Goal: Task Accomplishment & Management: Manage account settings

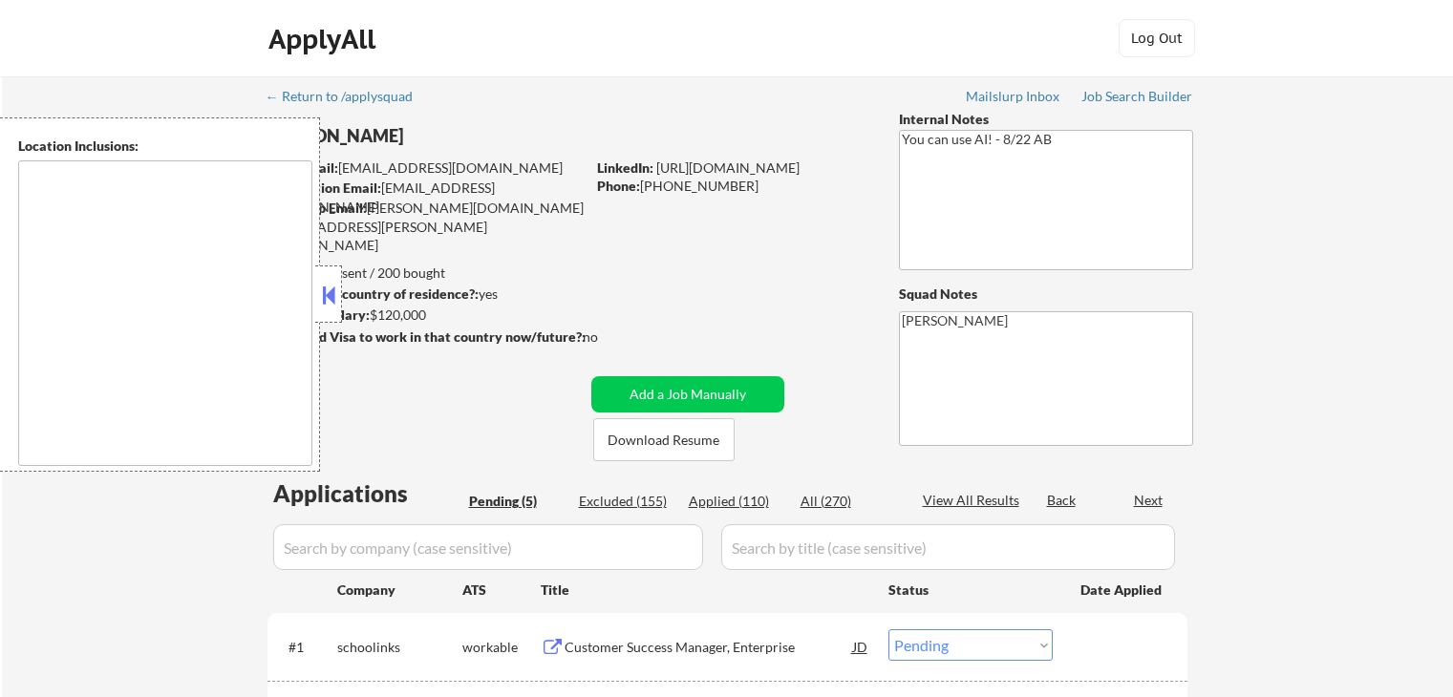
select select ""pending""
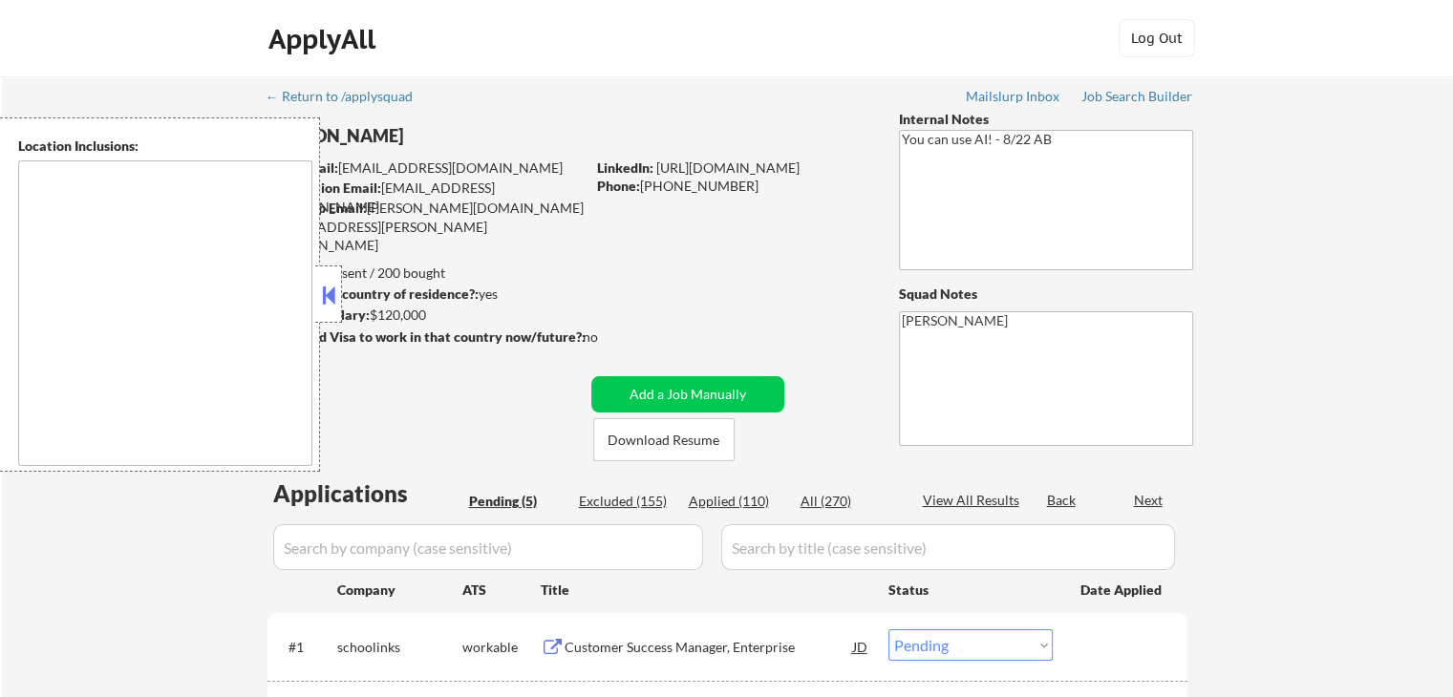
type textarea "[GEOGRAPHIC_DATA], [GEOGRAPHIC_DATA] [GEOGRAPHIC_DATA], [GEOGRAPHIC_DATA] [GEOG…"
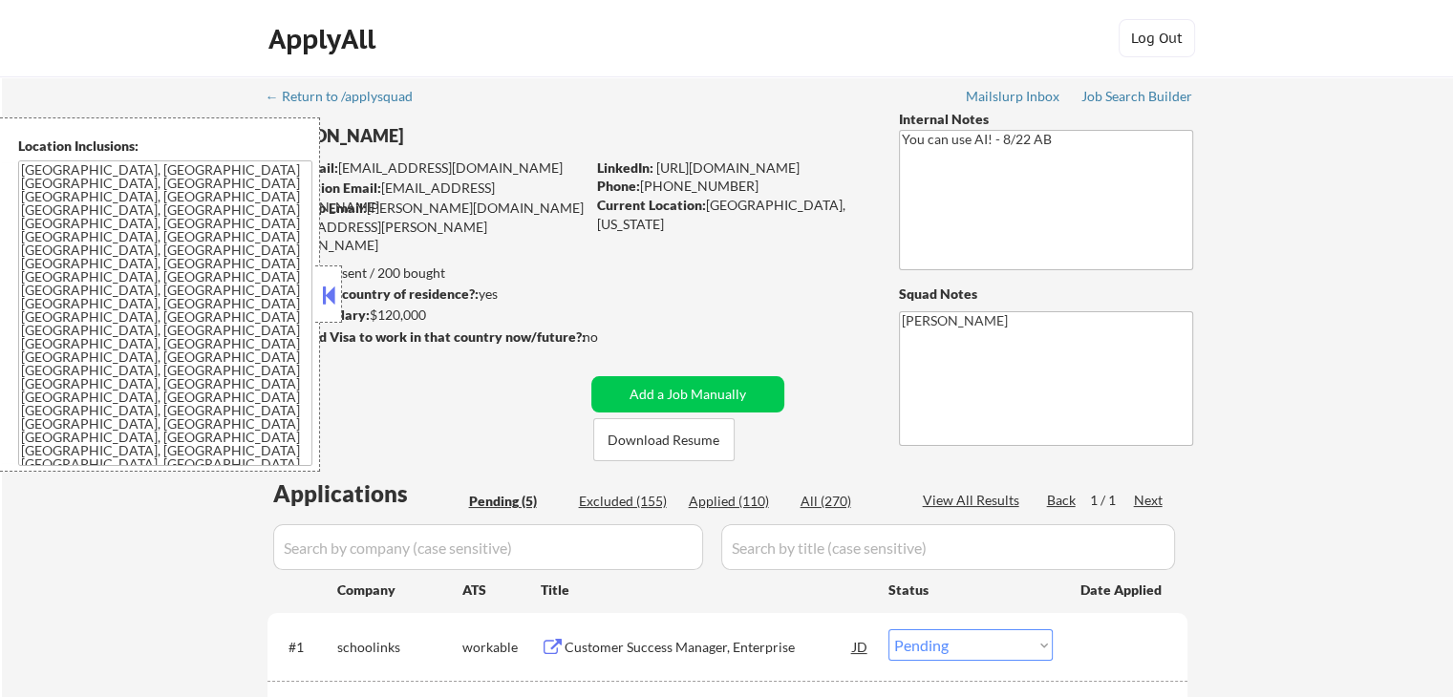
click at [318, 295] on button at bounding box center [328, 295] width 21 height 29
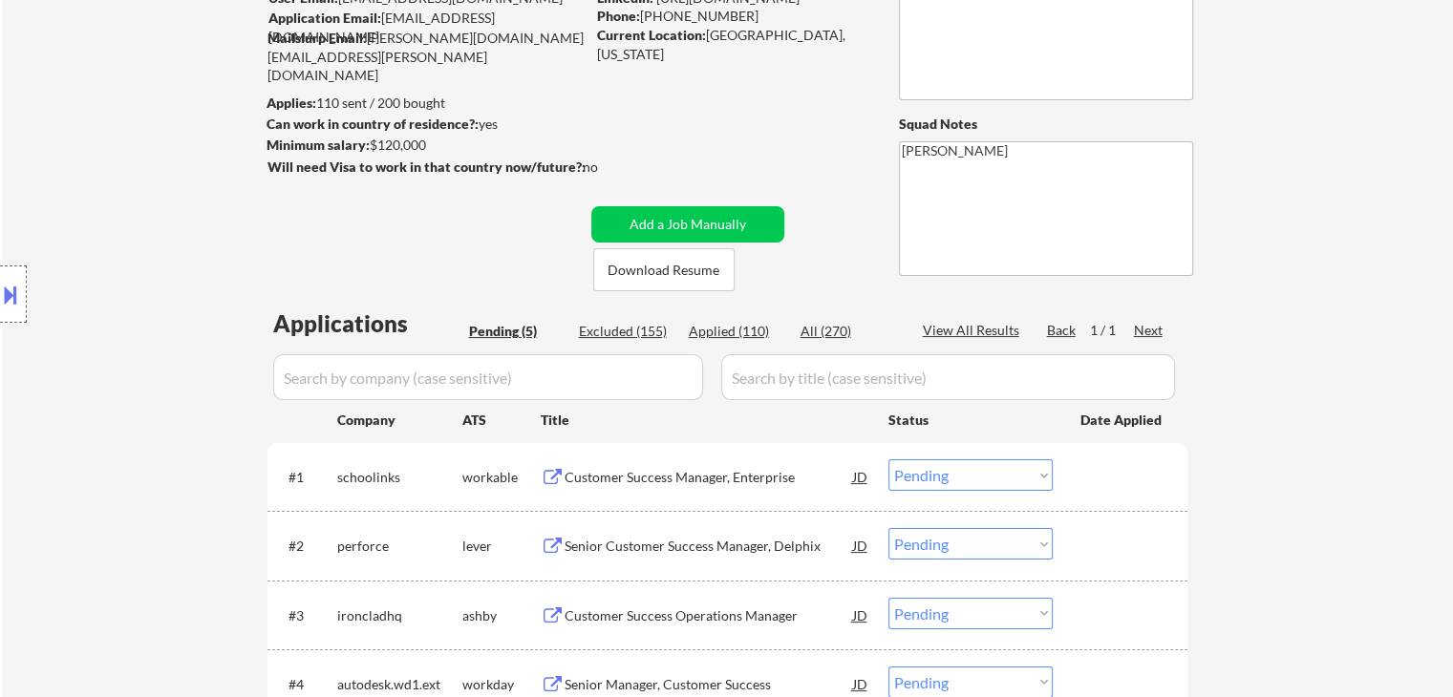
scroll to position [382, 0]
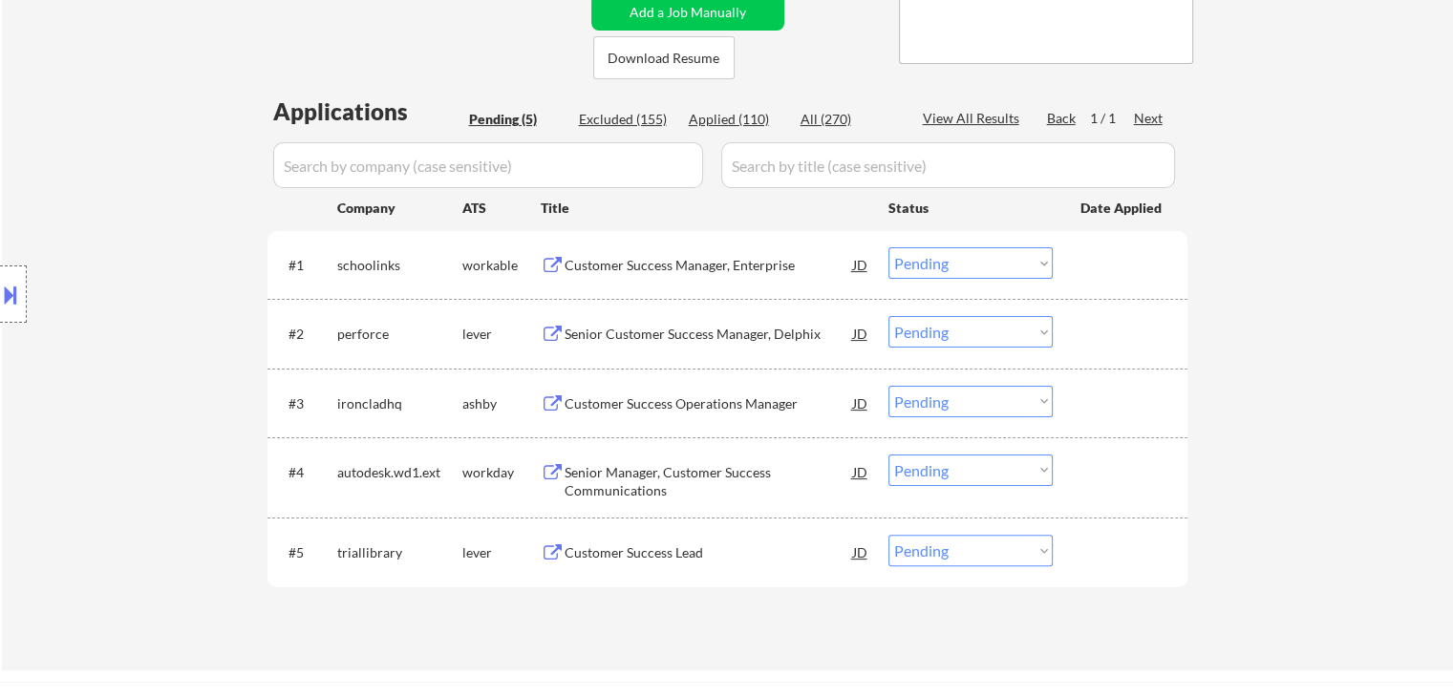
click at [611, 275] on div "Customer Success Manager, Enterprise" at bounding box center [709, 264] width 288 height 34
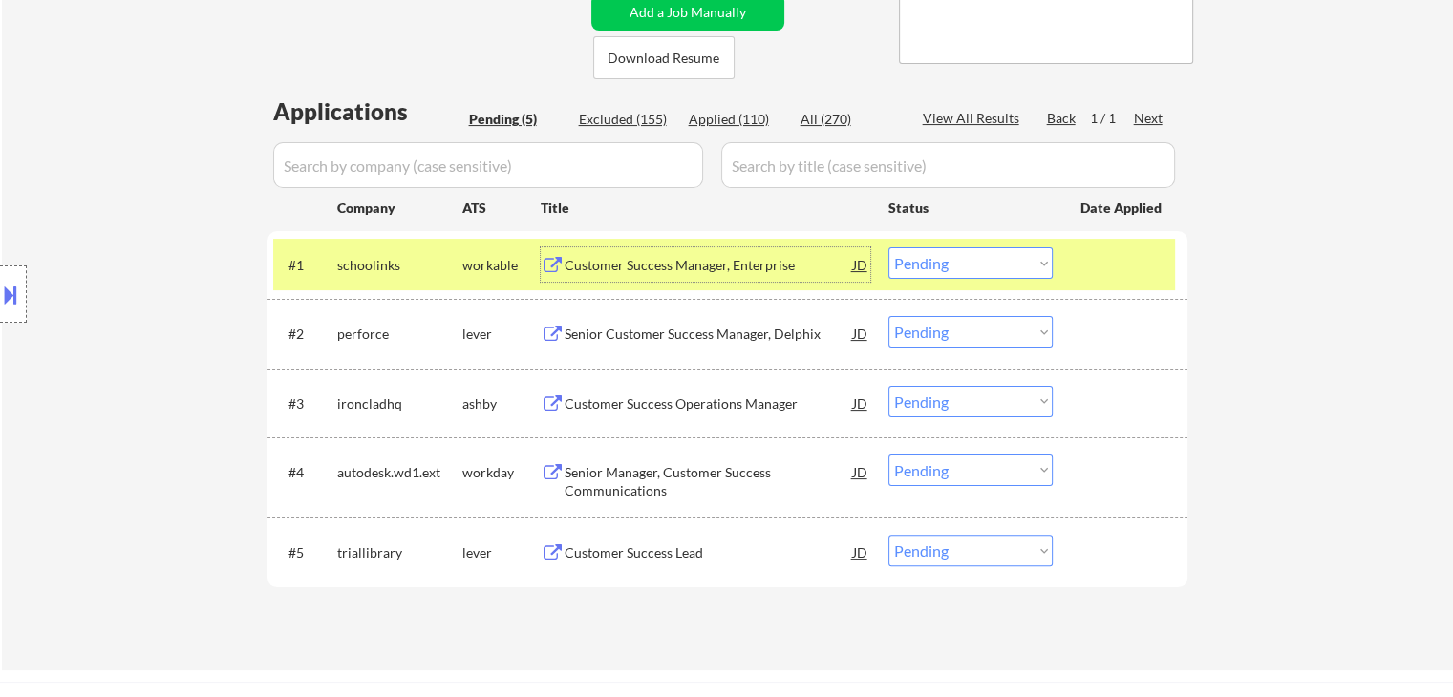
click at [990, 265] on select "Choose an option... Pending Applied Excluded (Questions) Excluded (Expired) Exc…" at bounding box center [970, 263] width 164 height 32
click at [888, 247] on select "Choose an option... Pending Applied Excluded (Questions) Excluded (Expired) Exc…" at bounding box center [970, 263] width 164 height 32
select select ""pending""
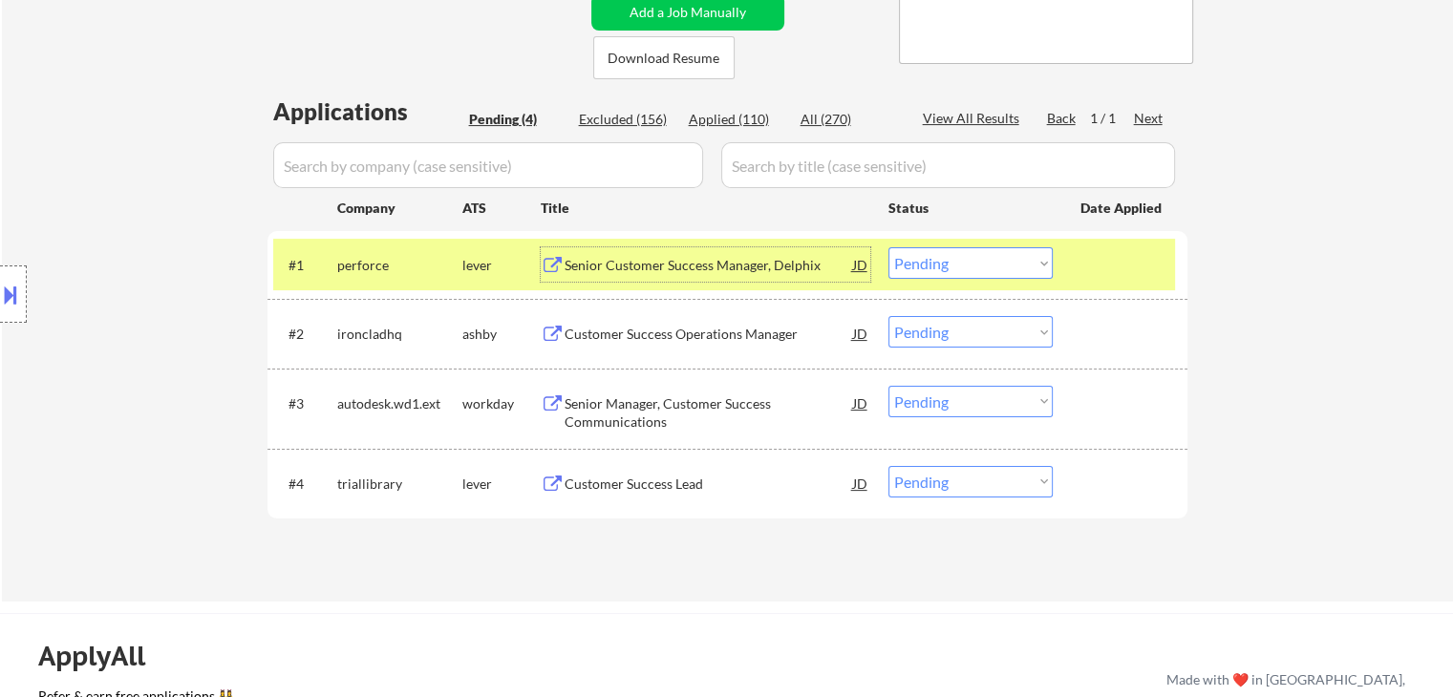
click at [661, 266] on div "Senior Customer Success Manager, Delphix" at bounding box center [709, 265] width 288 height 19
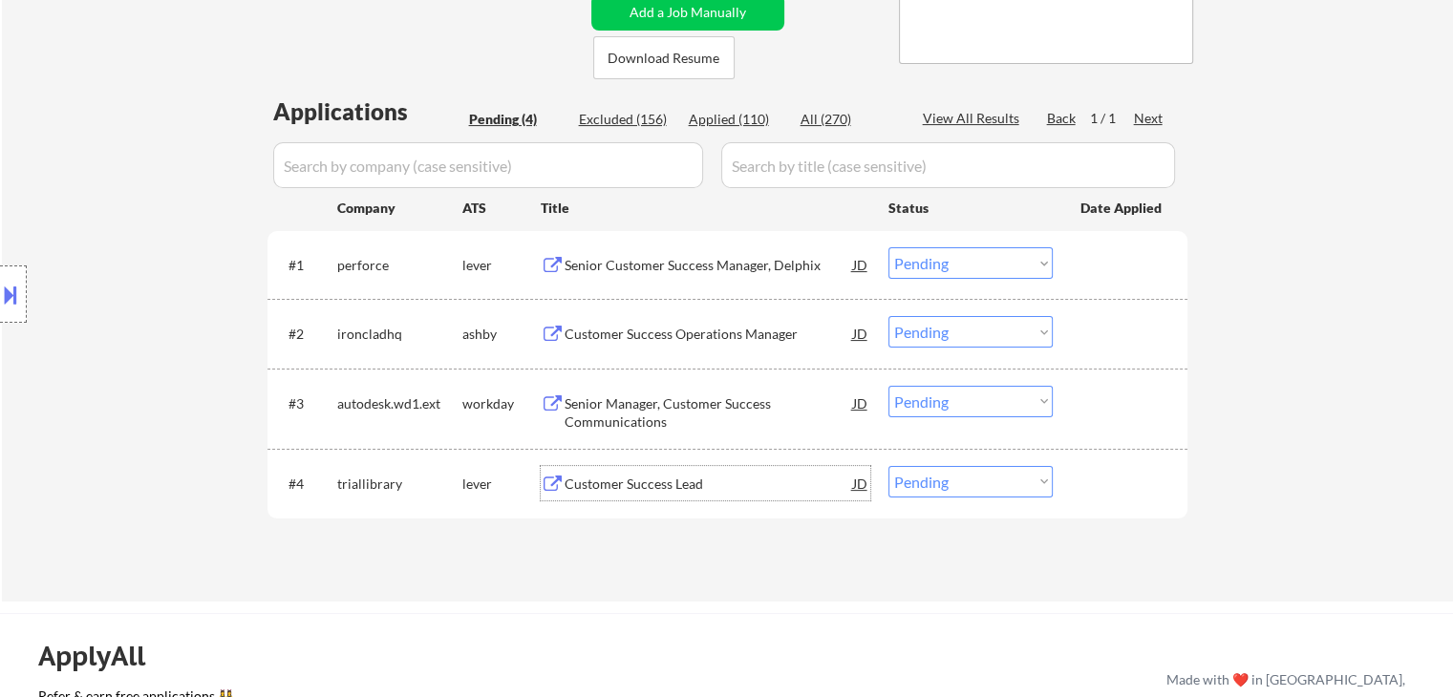
click at [600, 480] on div "Customer Success Lead" at bounding box center [709, 484] width 288 height 19
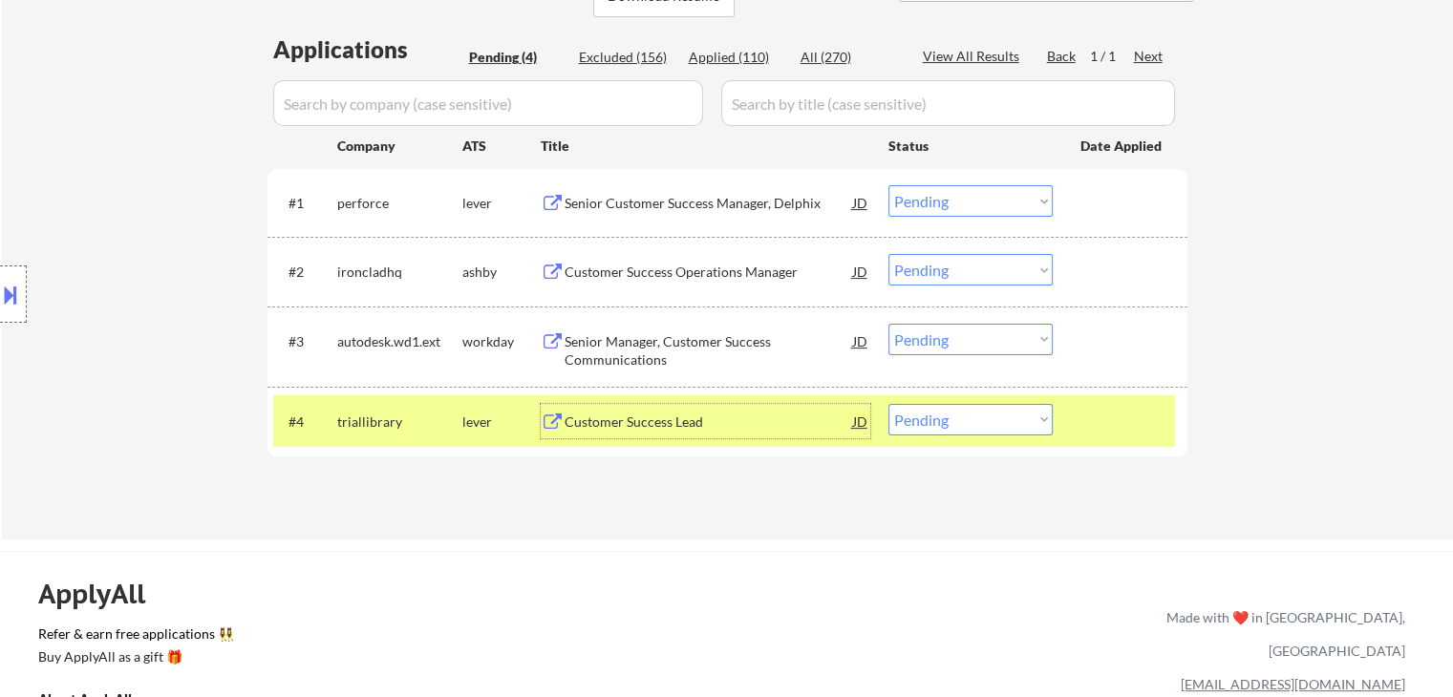
scroll to position [478, 0]
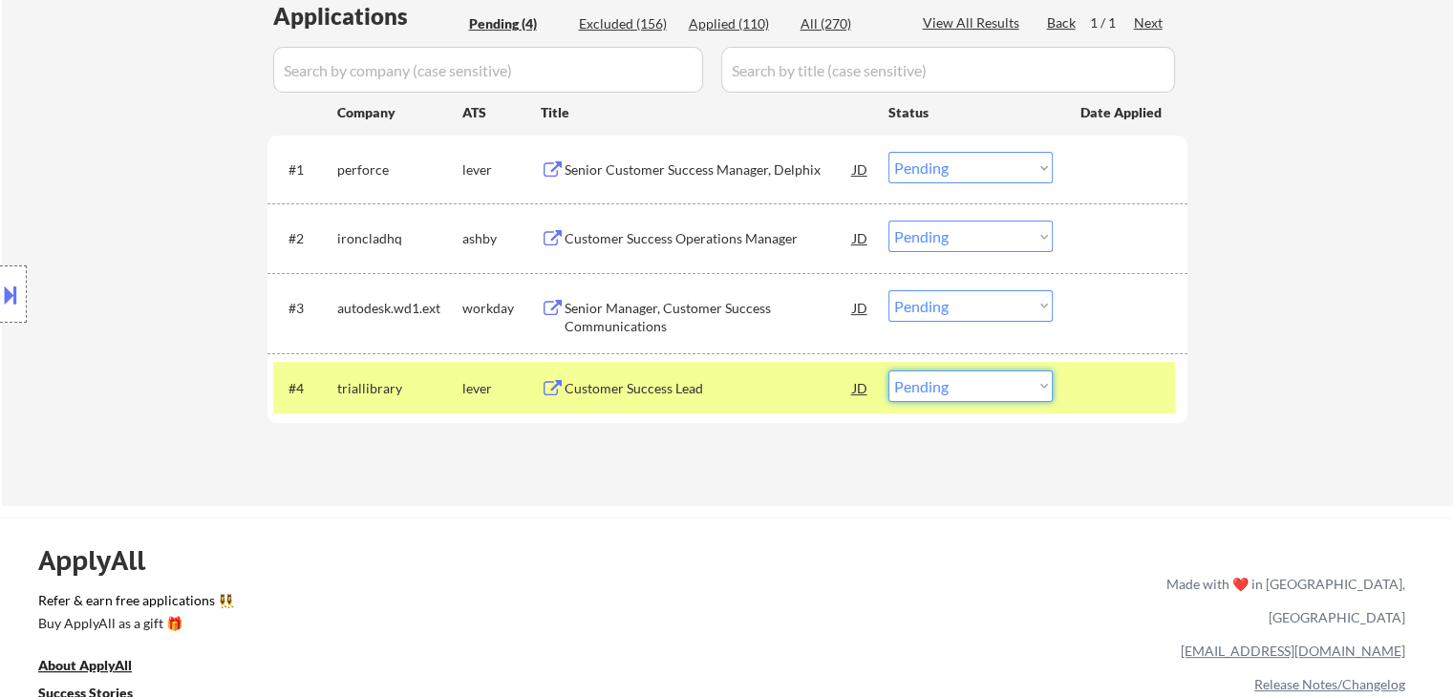
drag, startPoint x: 945, startPoint y: 386, endPoint x: 945, endPoint y: 398, distance: 12.4
click at [945, 387] on select "Choose an option... Pending Applied Excluded (Questions) Excluded (Expired) Exc…" at bounding box center [970, 387] width 164 height 32
select select ""applied""
click at [888, 371] on select "Choose an option... Pending Applied Excluded (Questions) Excluded (Expired) Exc…" at bounding box center [970, 387] width 164 height 32
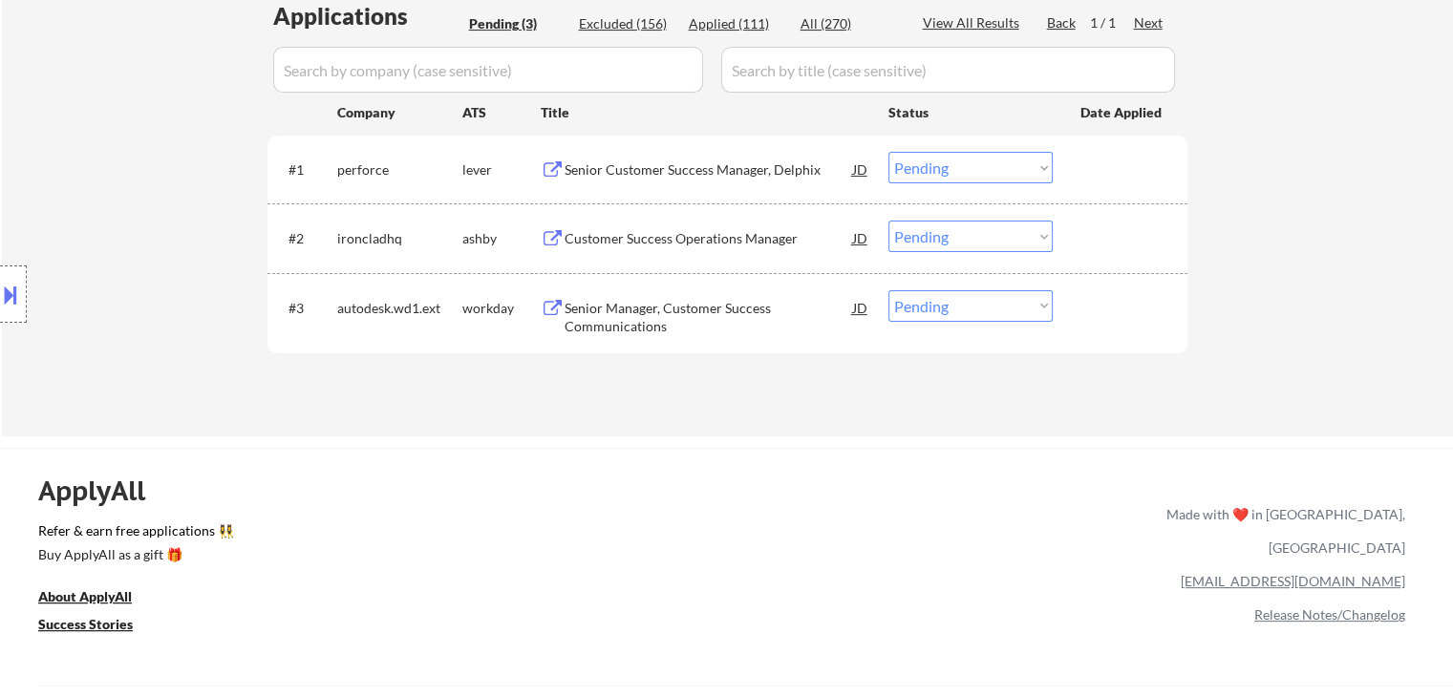
click at [0, 307] on button at bounding box center [10, 295] width 21 height 32
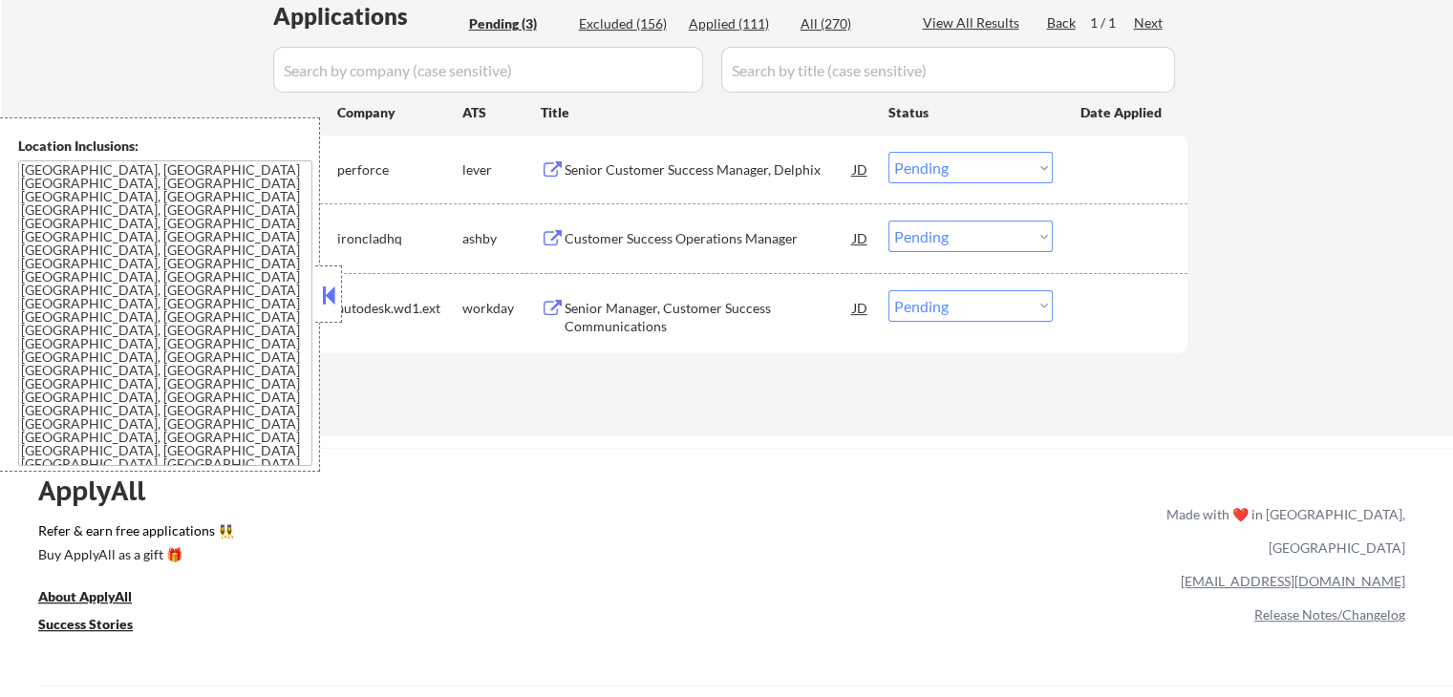
click at [325, 300] on button at bounding box center [328, 295] width 21 height 29
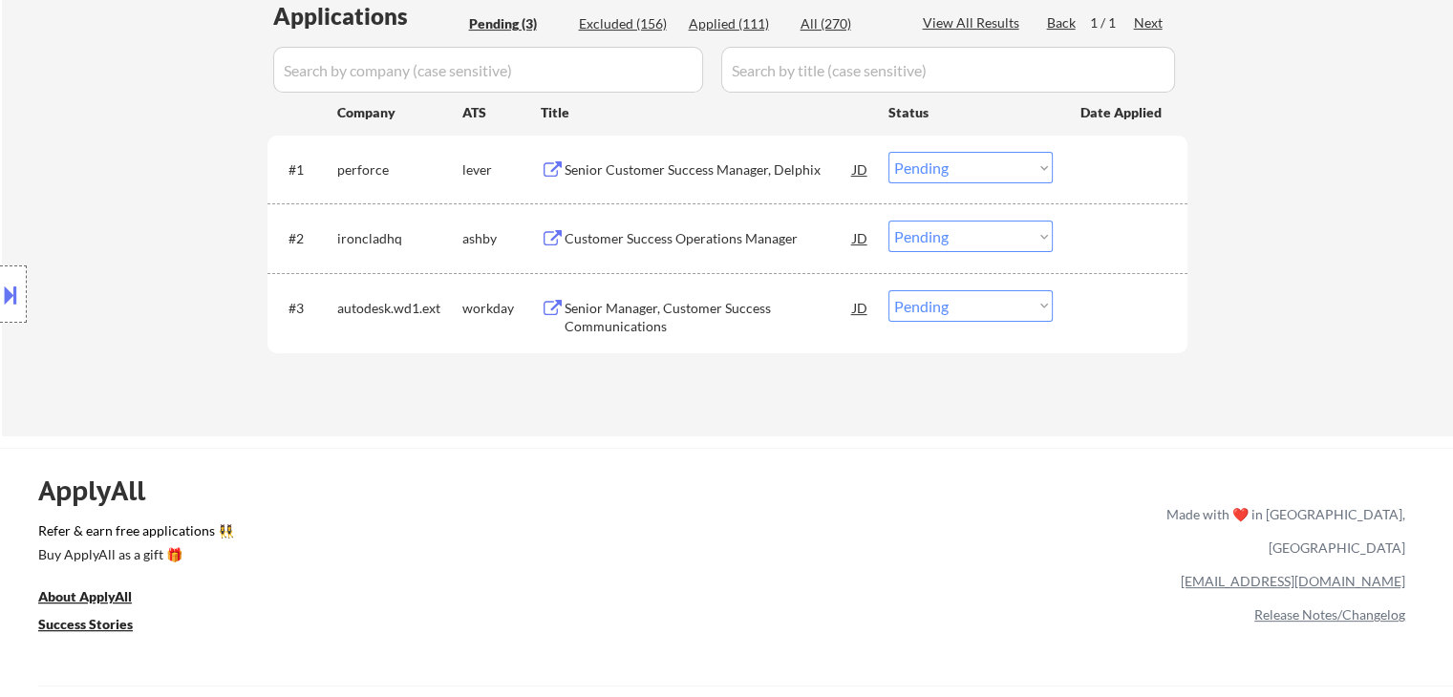
click at [696, 243] on div "Customer Success Operations Manager" at bounding box center [709, 238] width 288 height 19
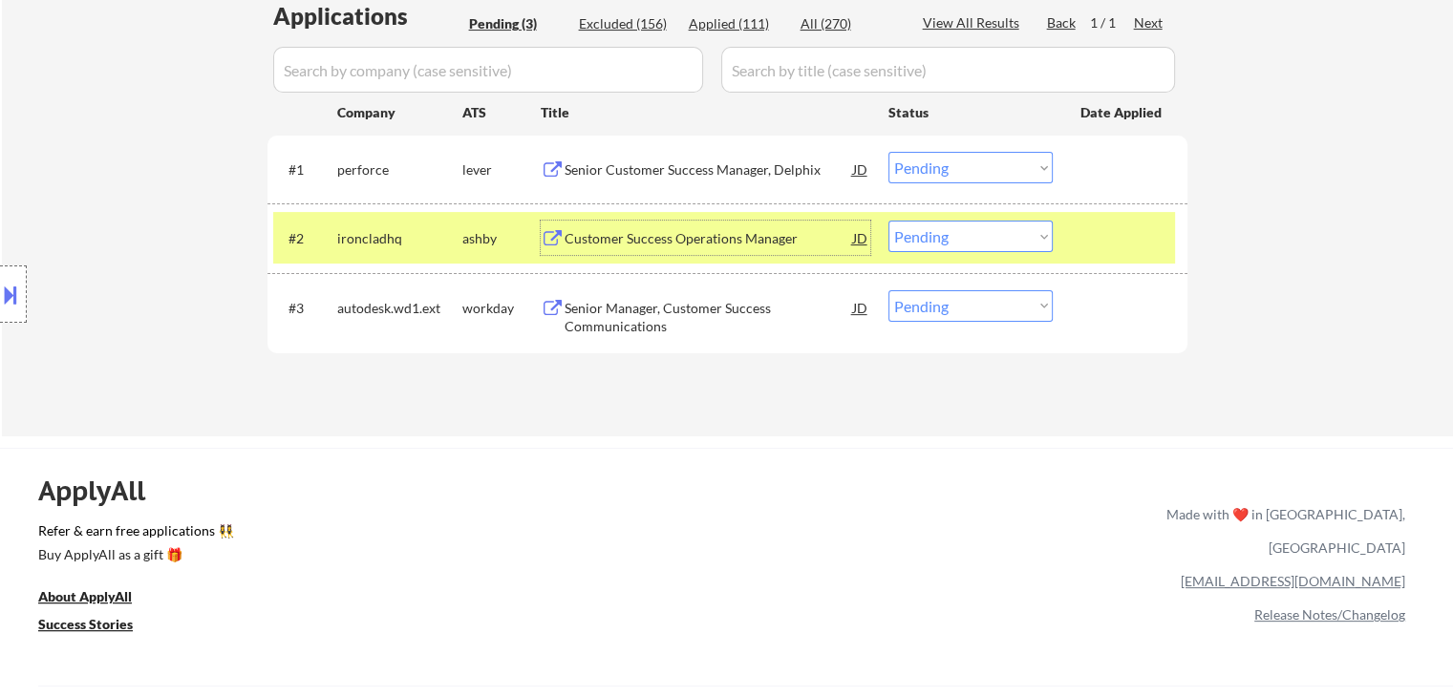
click at [597, 309] on div "Senior Manager, Customer Success Communications" at bounding box center [709, 317] width 288 height 37
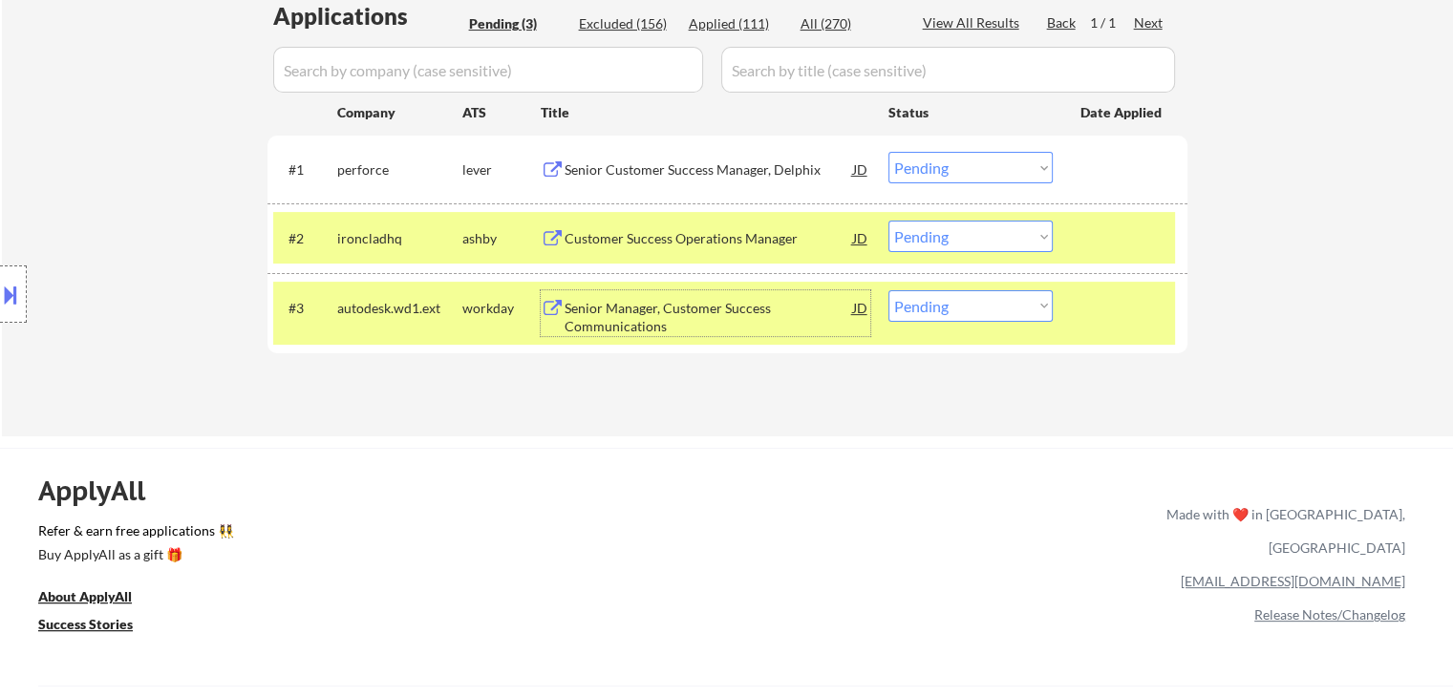
click at [19, 285] on div at bounding box center [13, 294] width 27 height 57
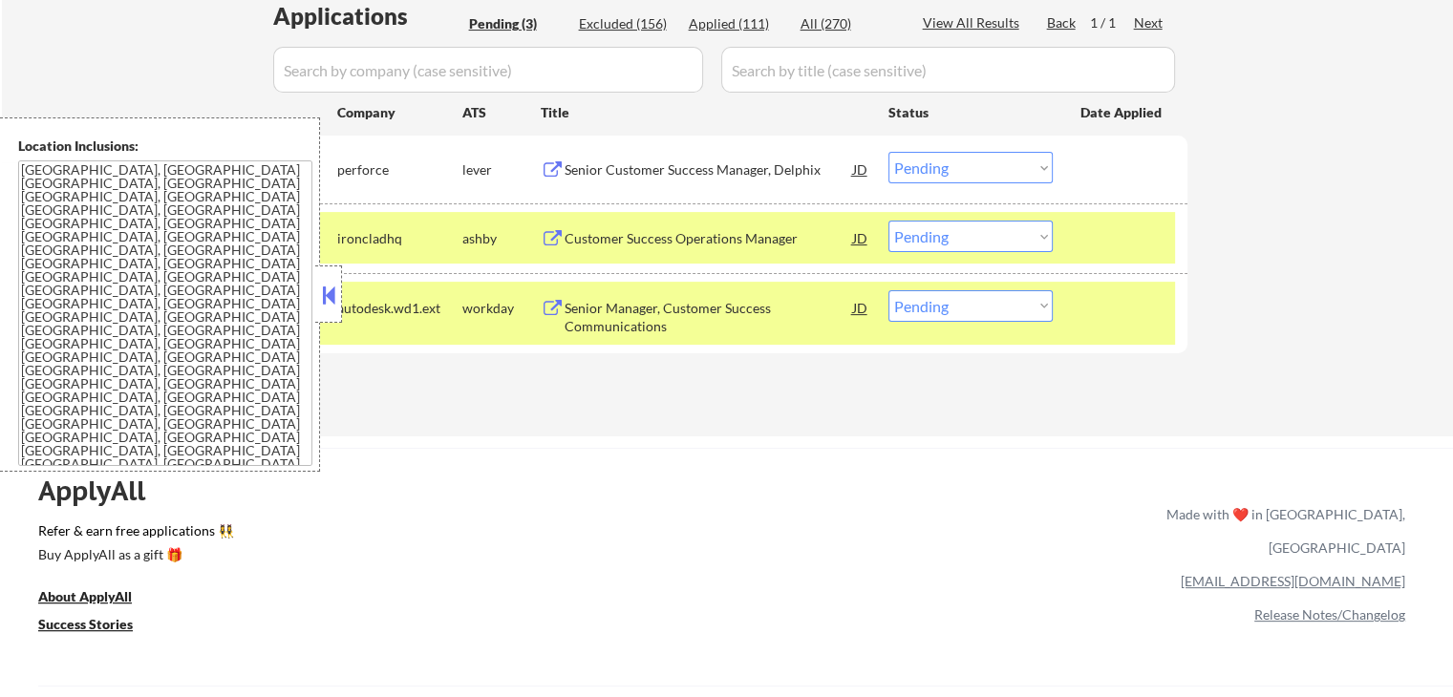
click at [329, 296] on button at bounding box center [328, 295] width 21 height 29
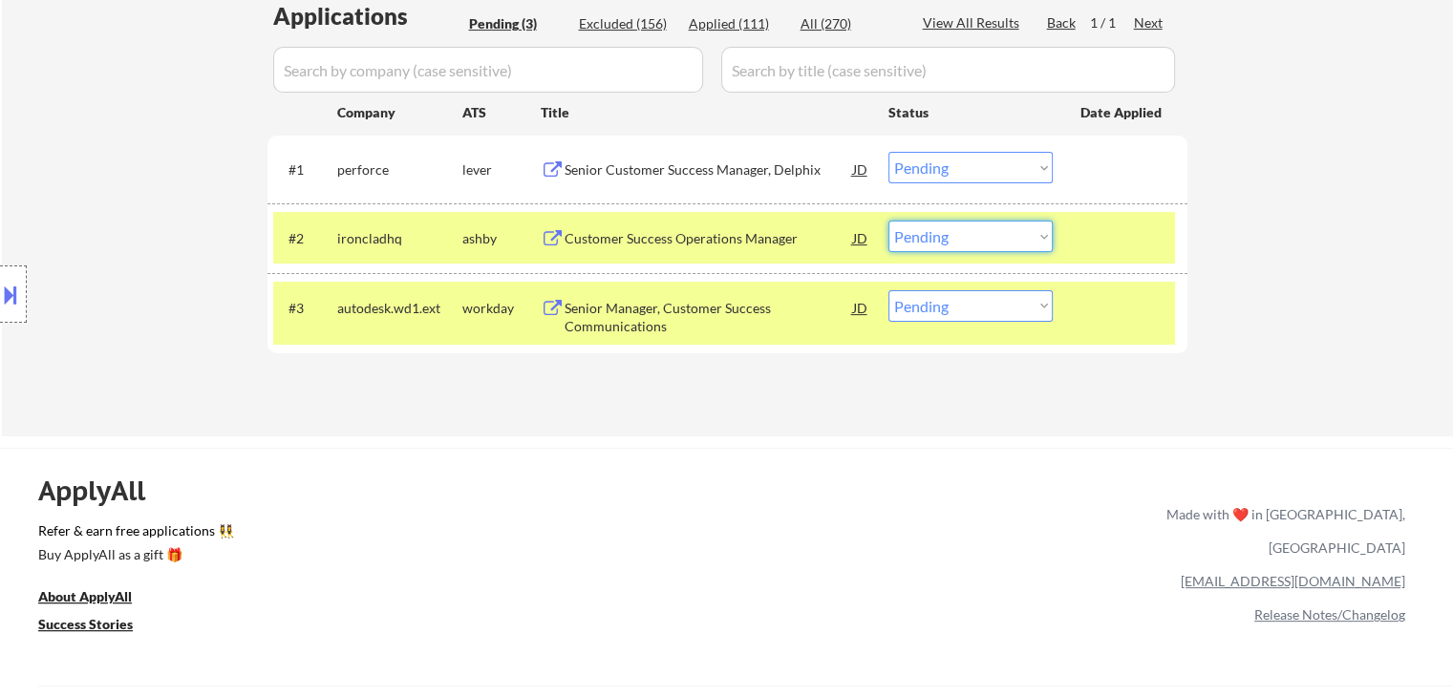
click at [948, 238] on select "Choose an option... Pending Applied Excluded (Questions) Excluded (Expired) Exc…" at bounding box center [970, 237] width 164 height 32
click at [888, 221] on select "Choose an option... Pending Applied Excluded (Questions) Excluded (Expired) Exc…" at bounding box center [970, 237] width 164 height 32
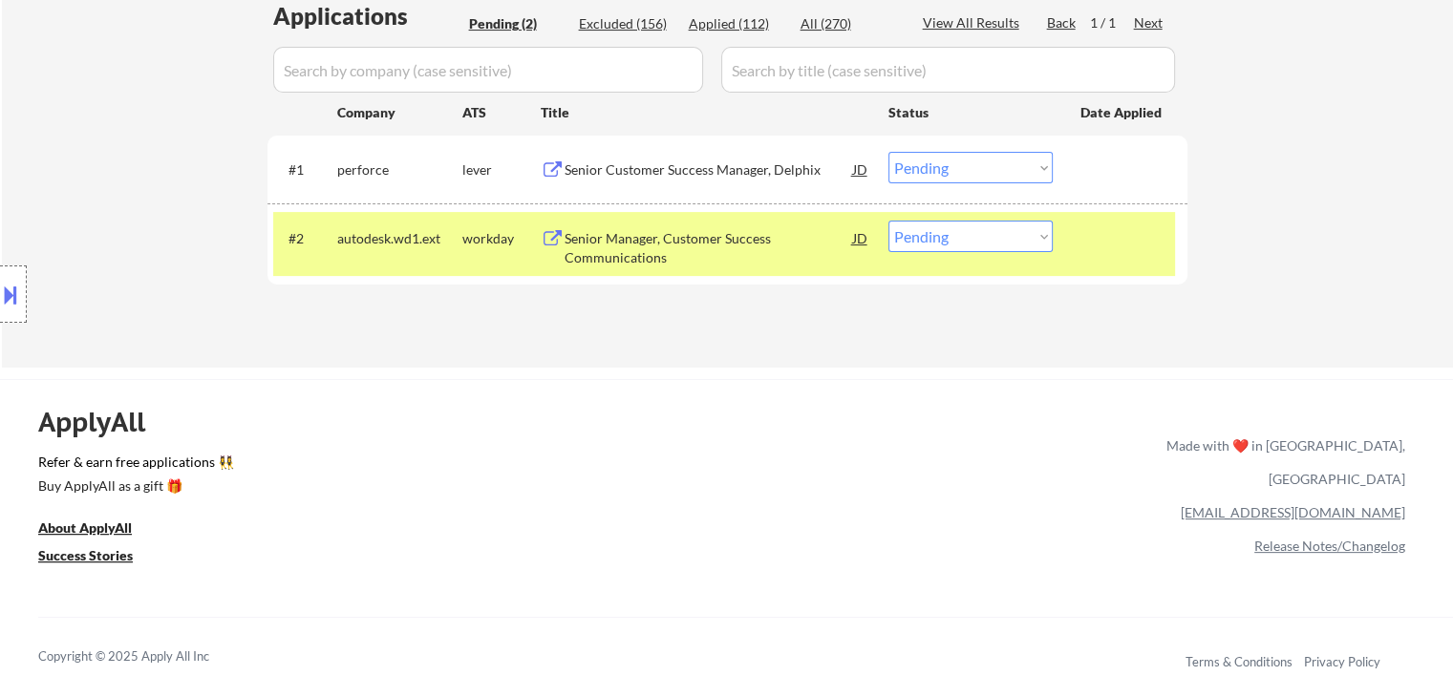
click at [0, 299] on button at bounding box center [10, 295] width 21 height 32
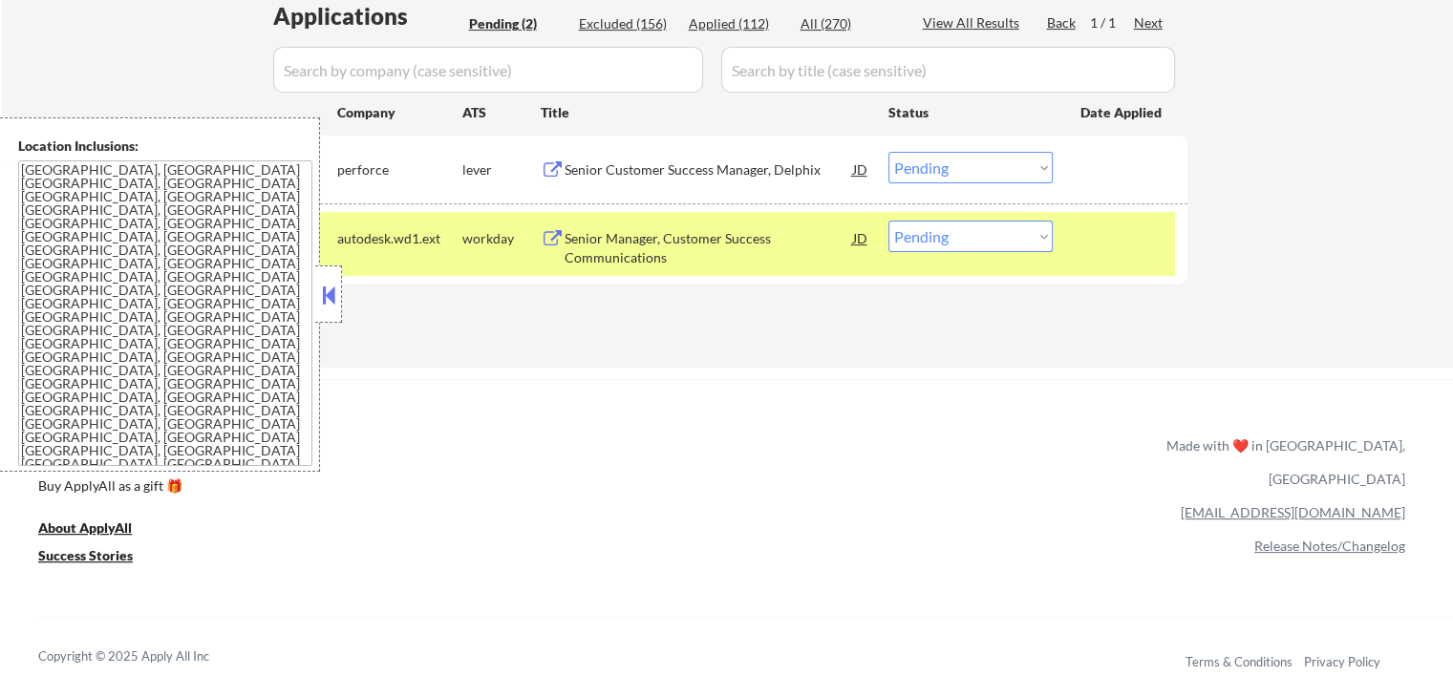
click at [977, 246] on select "Choose an option... Pending Applied Excluded (Questions) Excluded (Expired) Exc…" at bounding box center [970, 237] width 164 height 32
select select ""excluded""
click at [888, 221] on select "Choose an option... Pending Applied Excluded (Questions) Excluded (Expired) Exc…" at bounding box center [970, 237] width 164 height 32
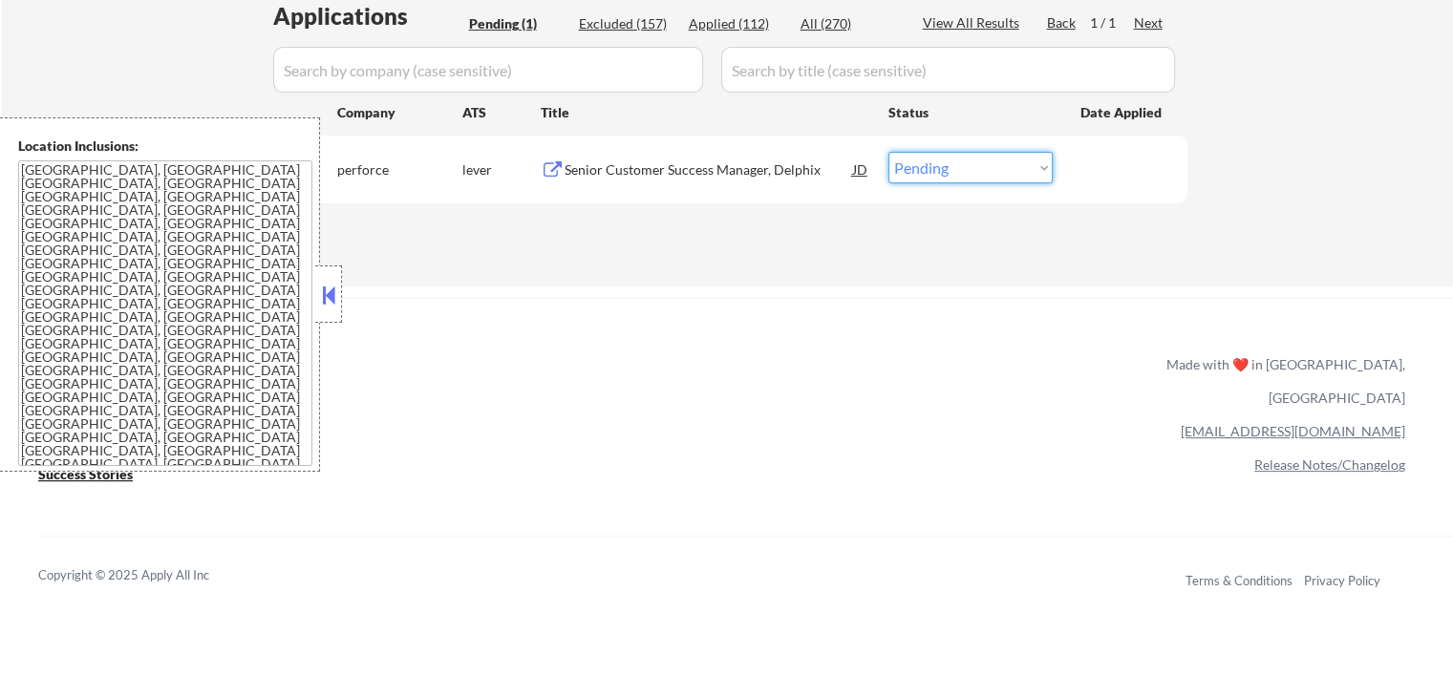
click at [965, 171] on select "Choose an option... Pending Applied Excluded (Questions) Excluded (Expired) Exc…" at bounding box center [970, 168] width 164 height 32
select select ""applied""
click at [888, 152] on select "Choose an option... Pending Applied Excluded (Questions) Excluded (Expired) Exc…" at bounding box center [970, 168] width 164 height 32
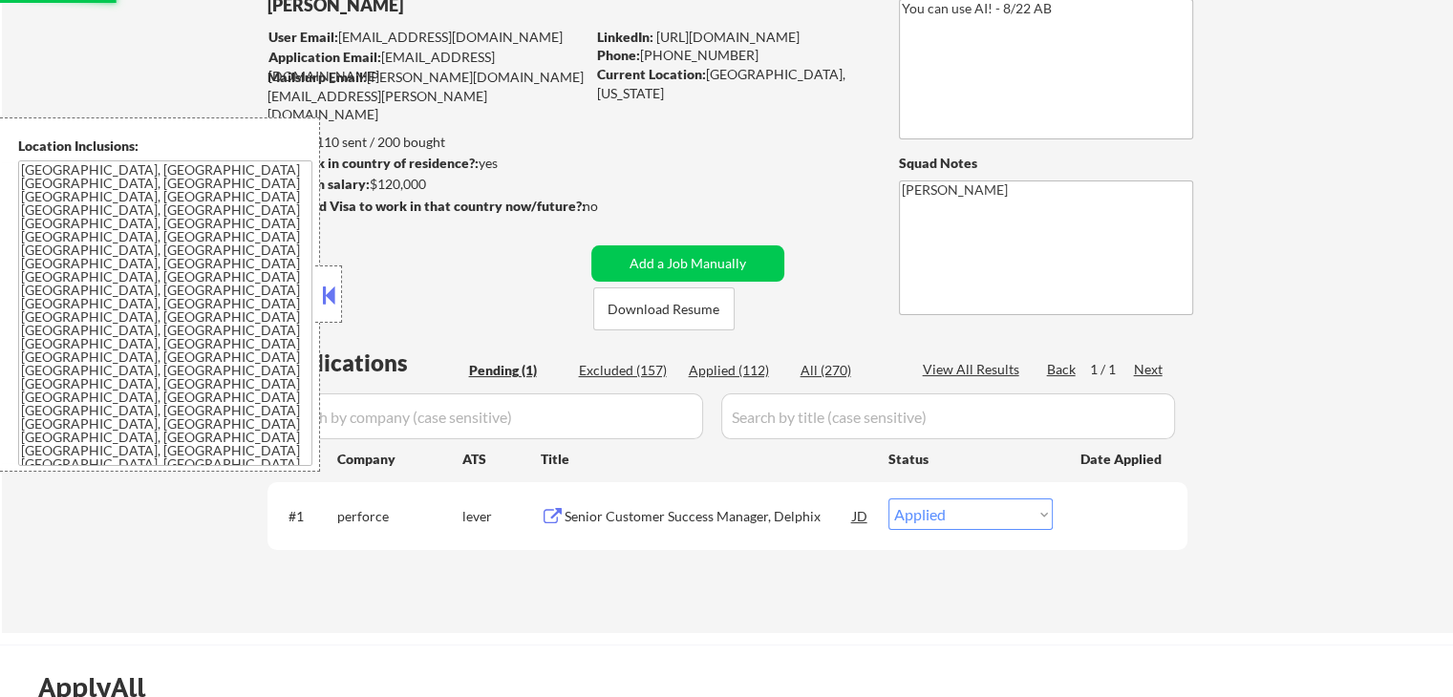
scroll to position [96, 0]
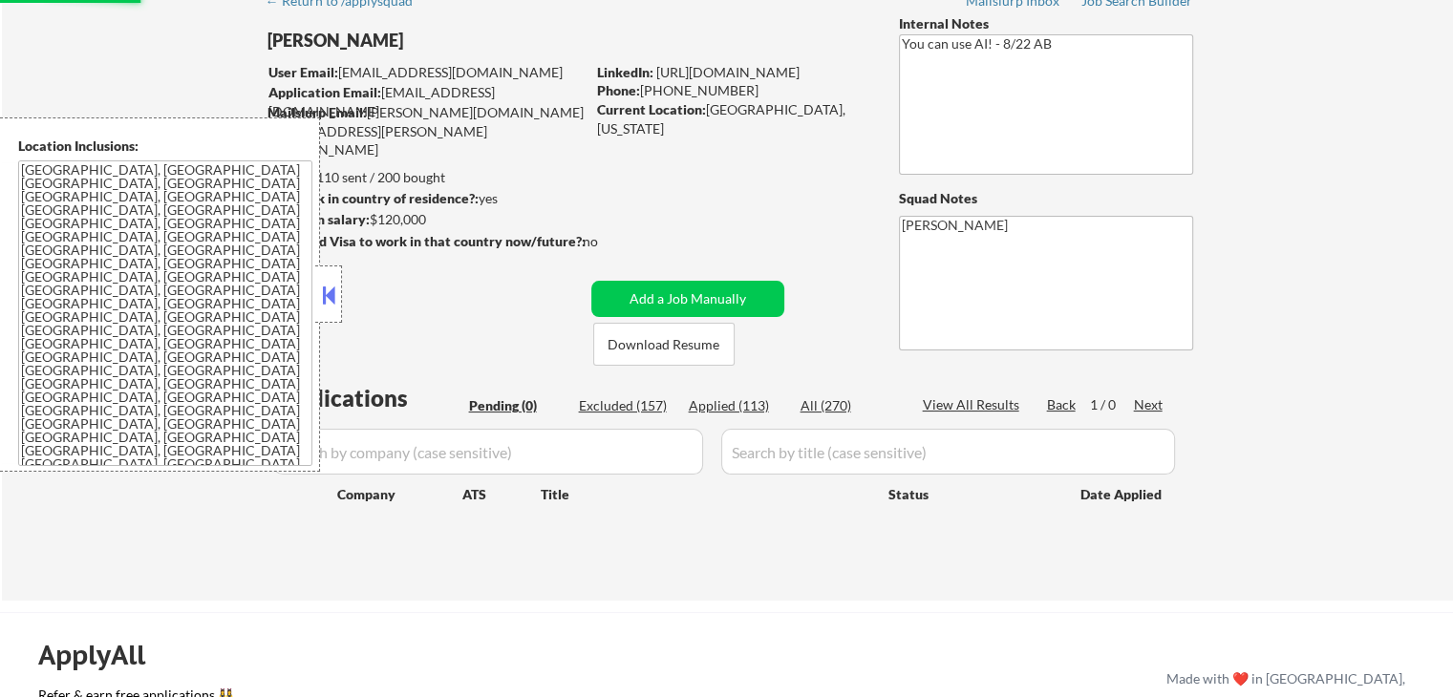
click at [330, 304] on button at bounding box center [328, 295] width 21 height 29
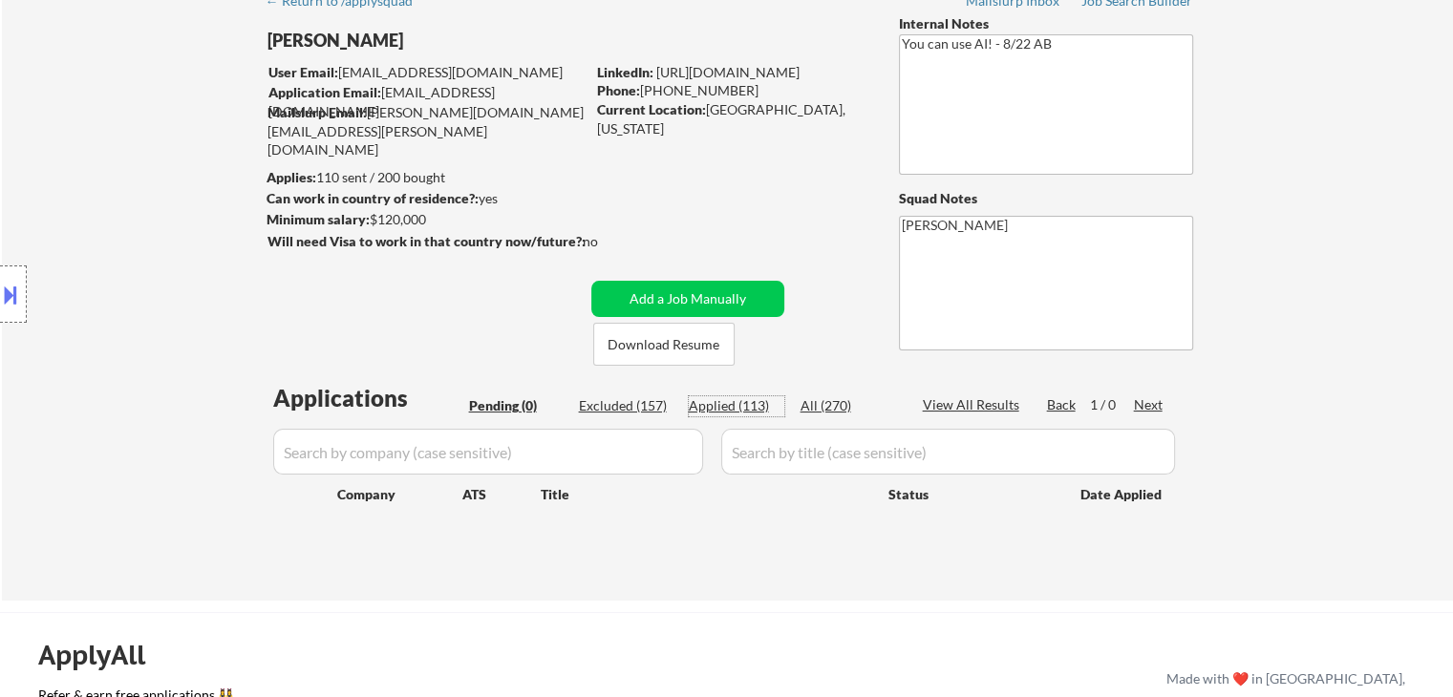
click at [743, 399] on div "Applied (113)" at bounding box center [737, 405] width 96 height 19
select select ""applied""
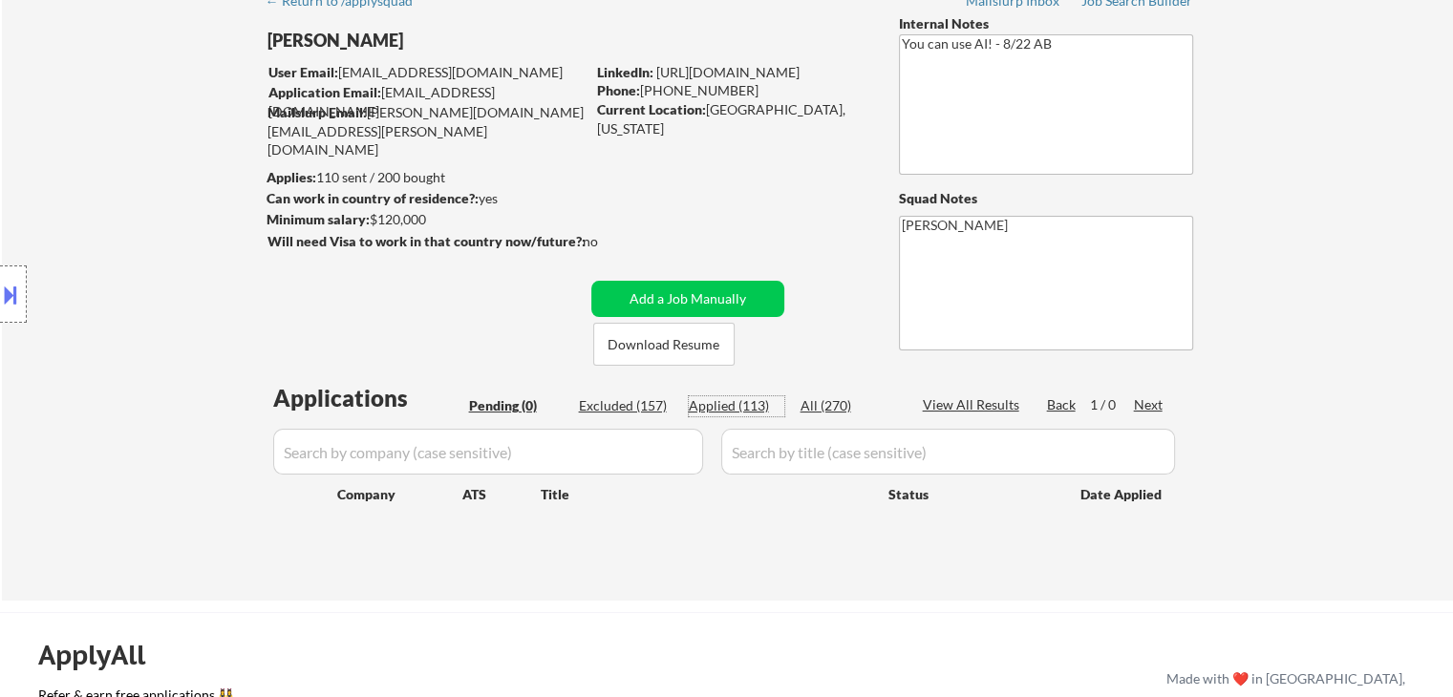
select select ""applied""
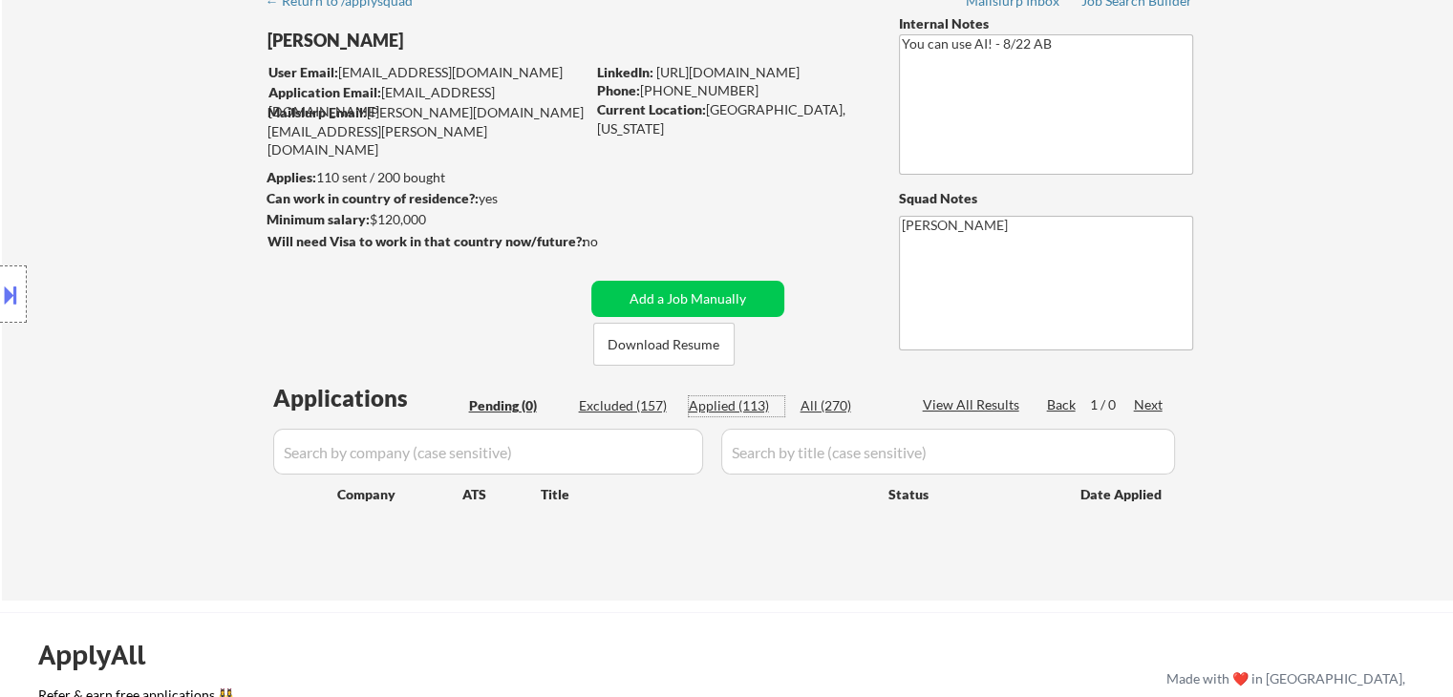
select select ""applied""
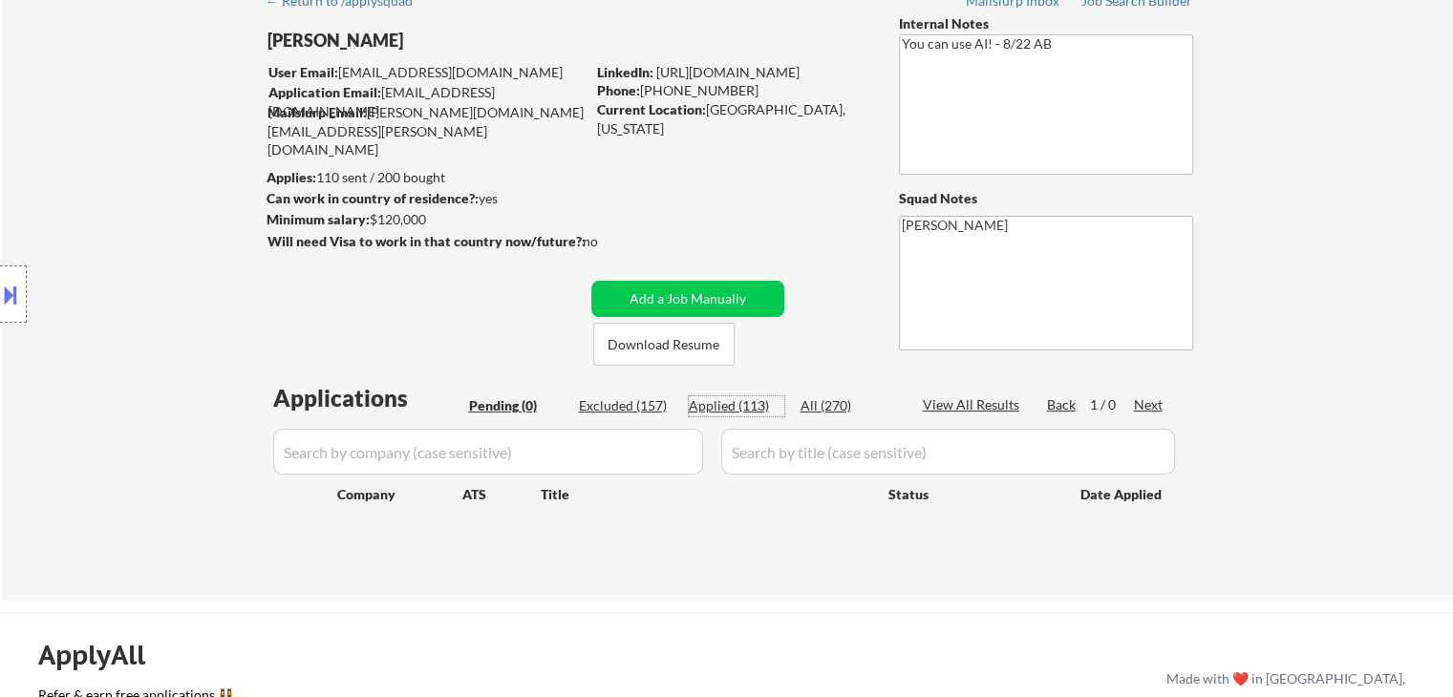
select select ""applied""
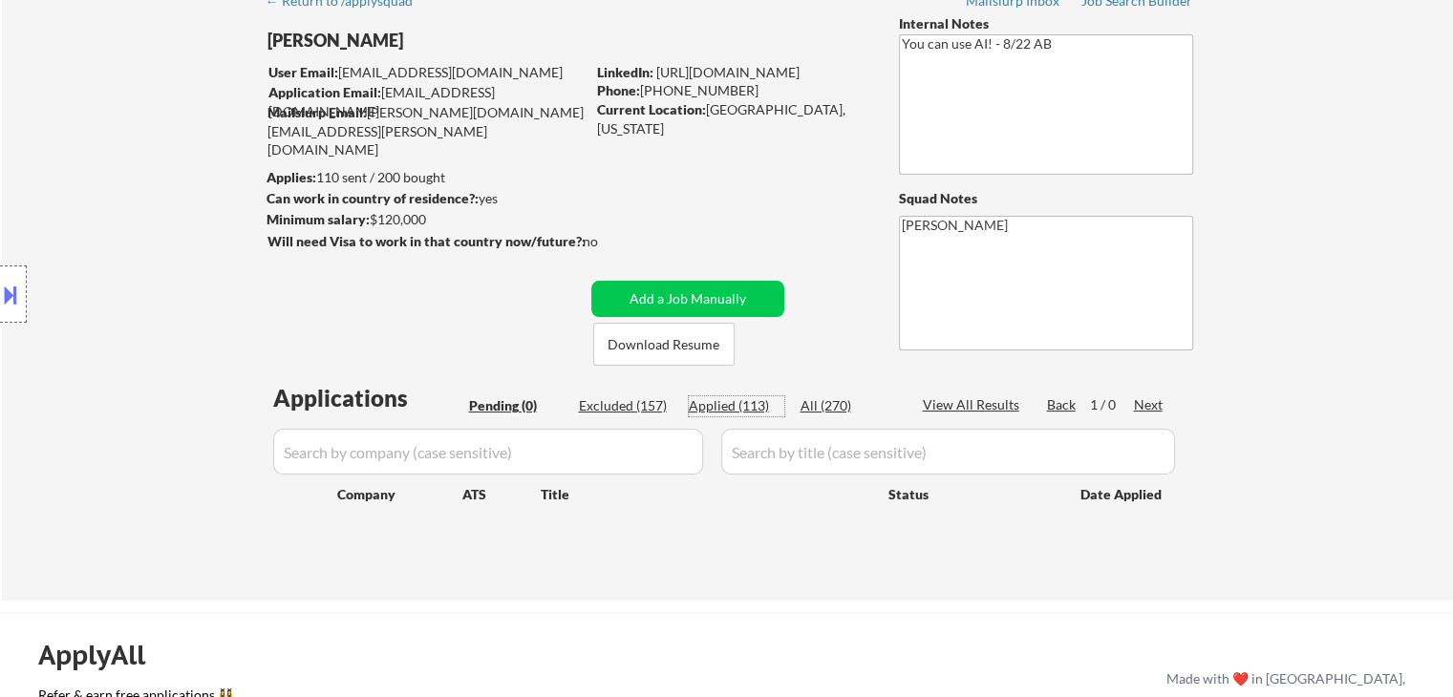
select select ""applied""
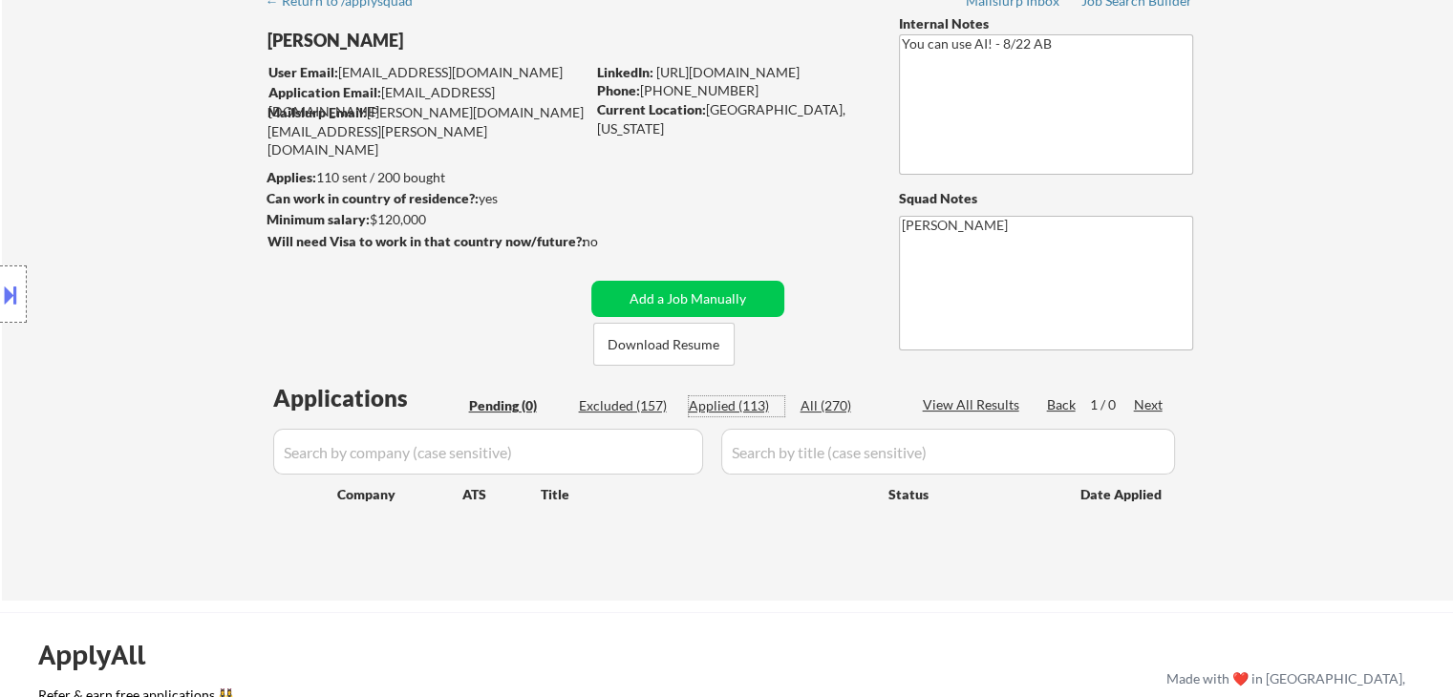
select select ""applied""
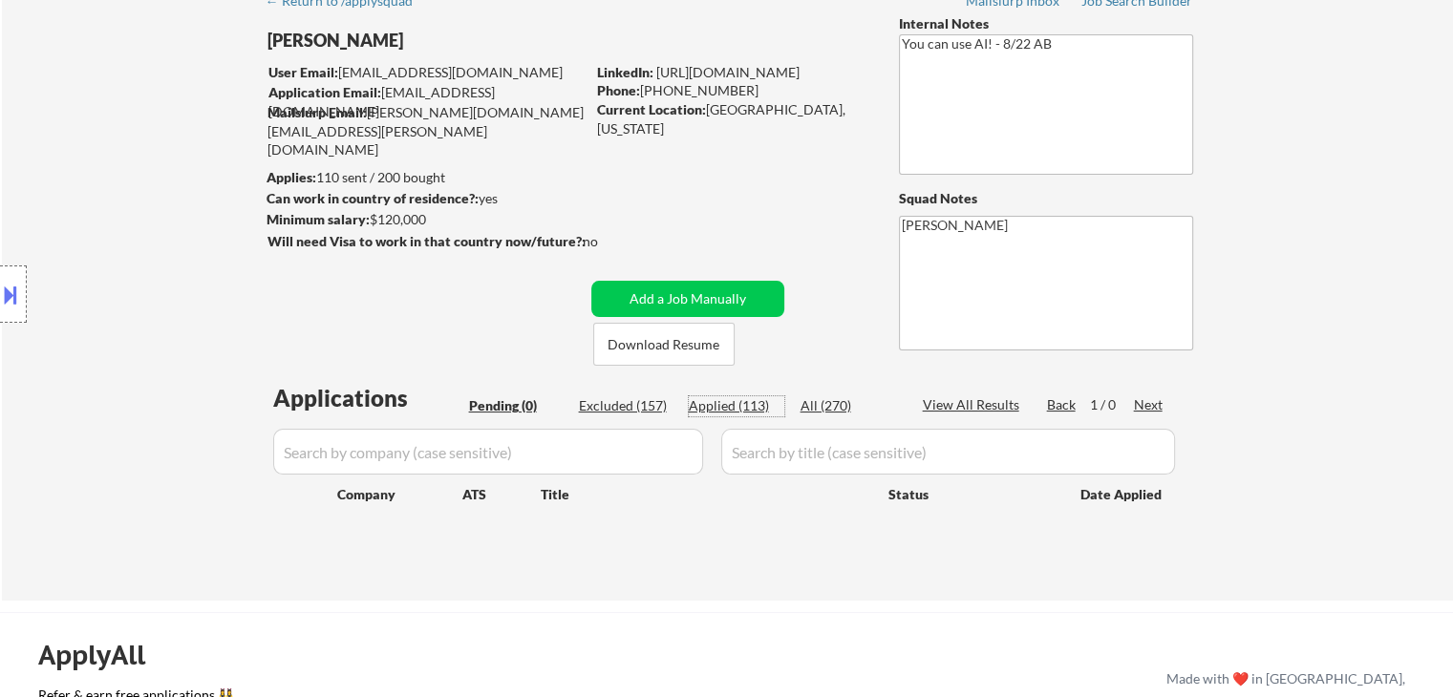
select select ""applied""
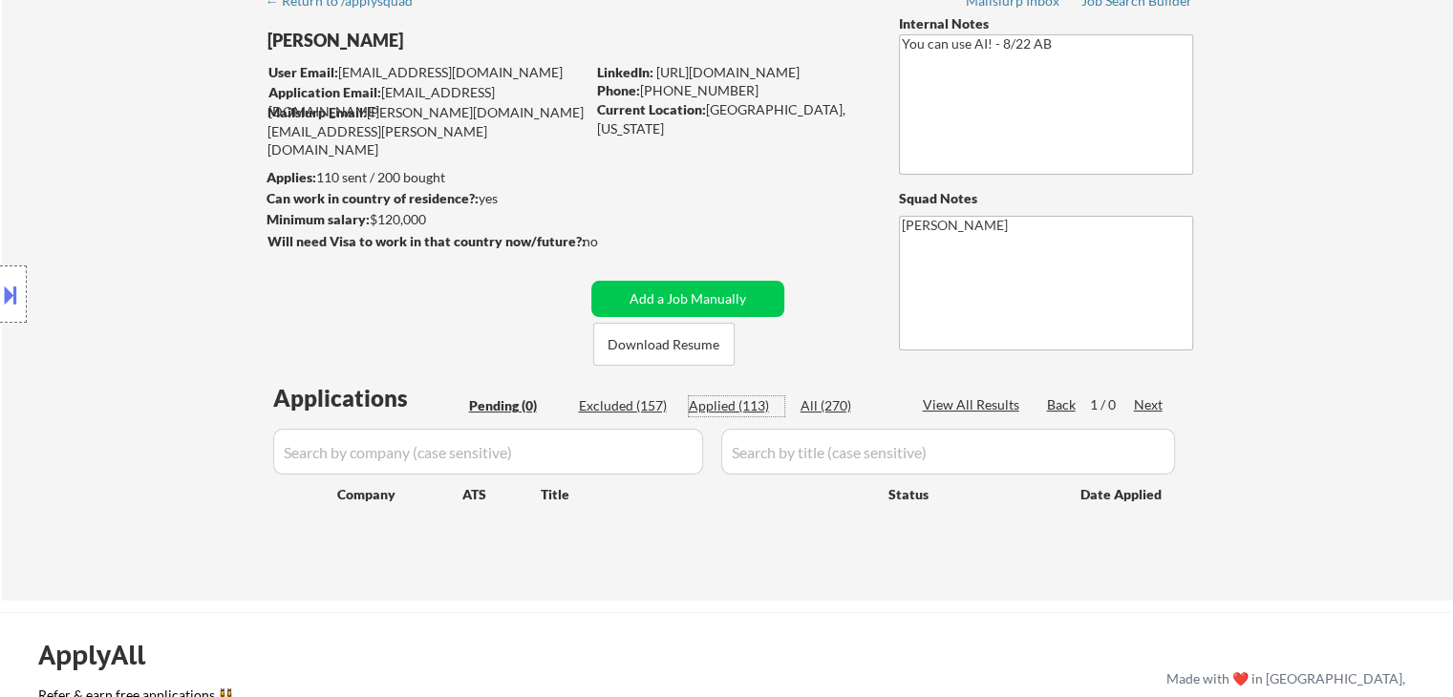
select select ""applied""
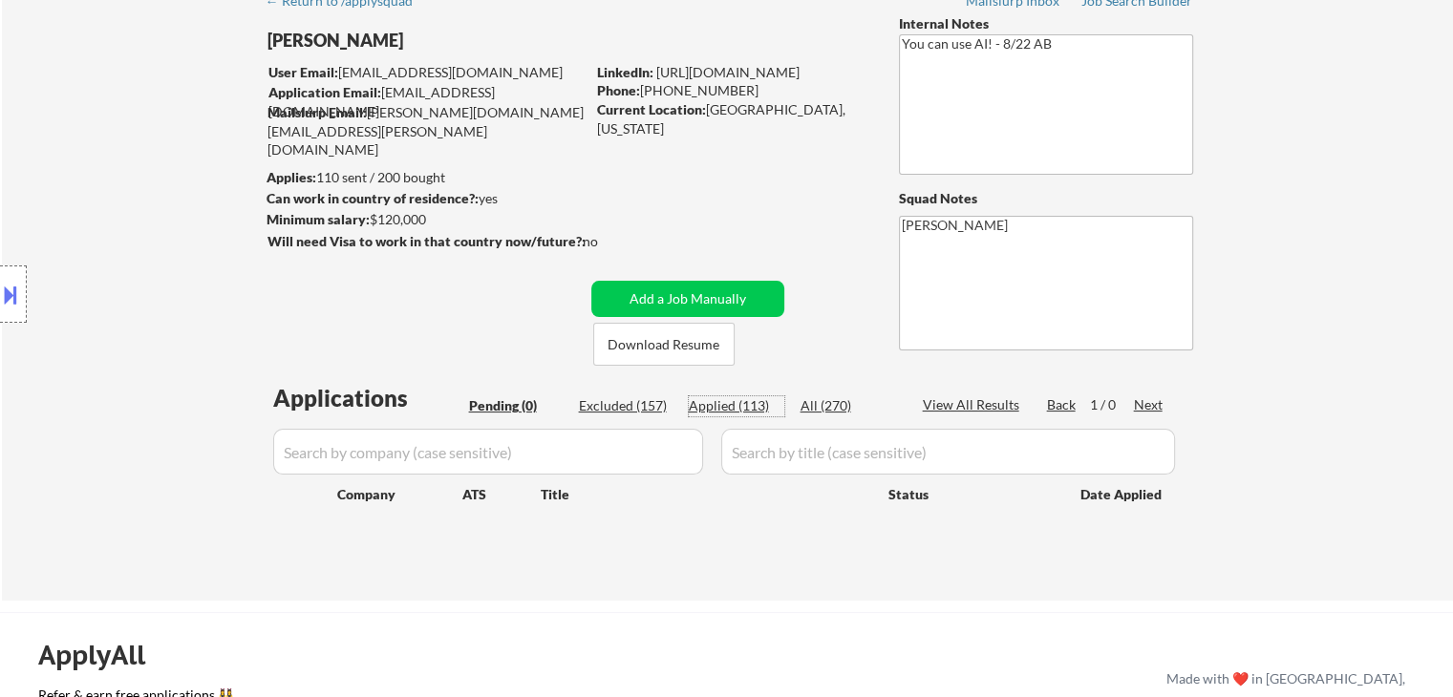
select select ""applied""
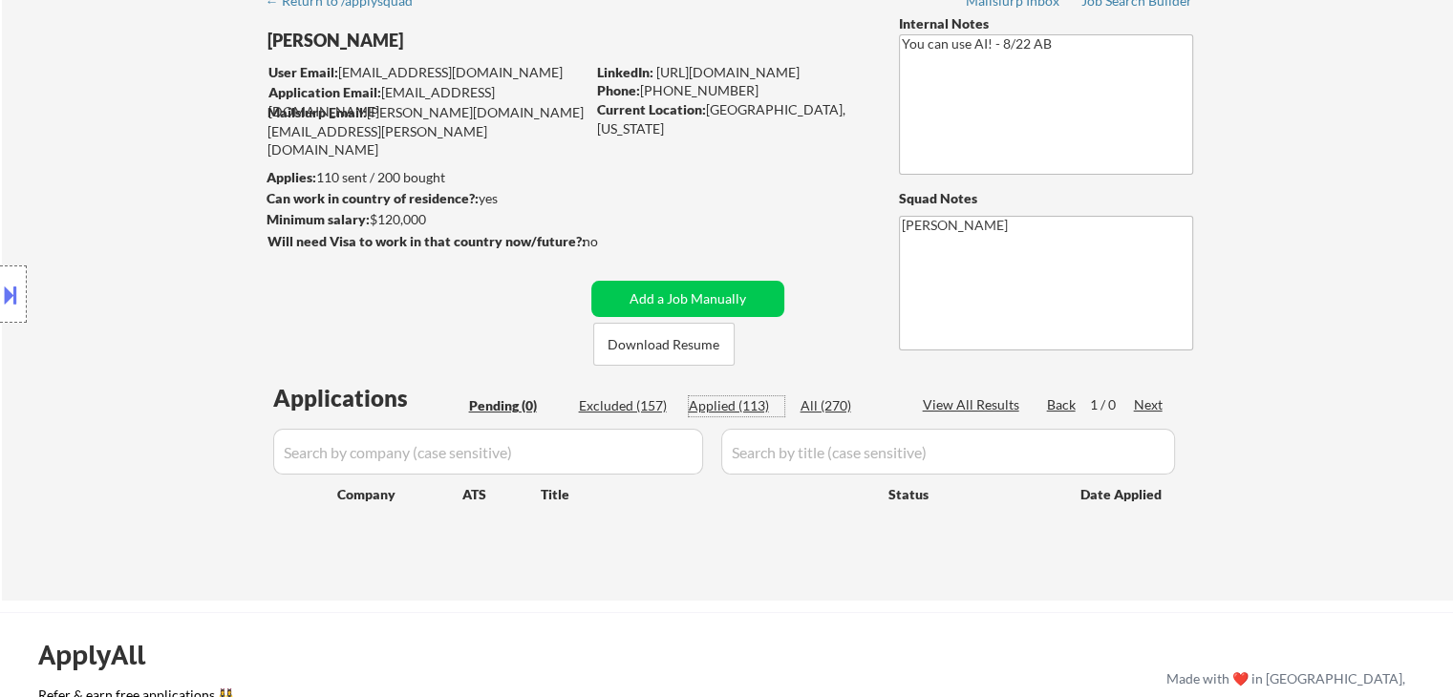
select select ""applied""
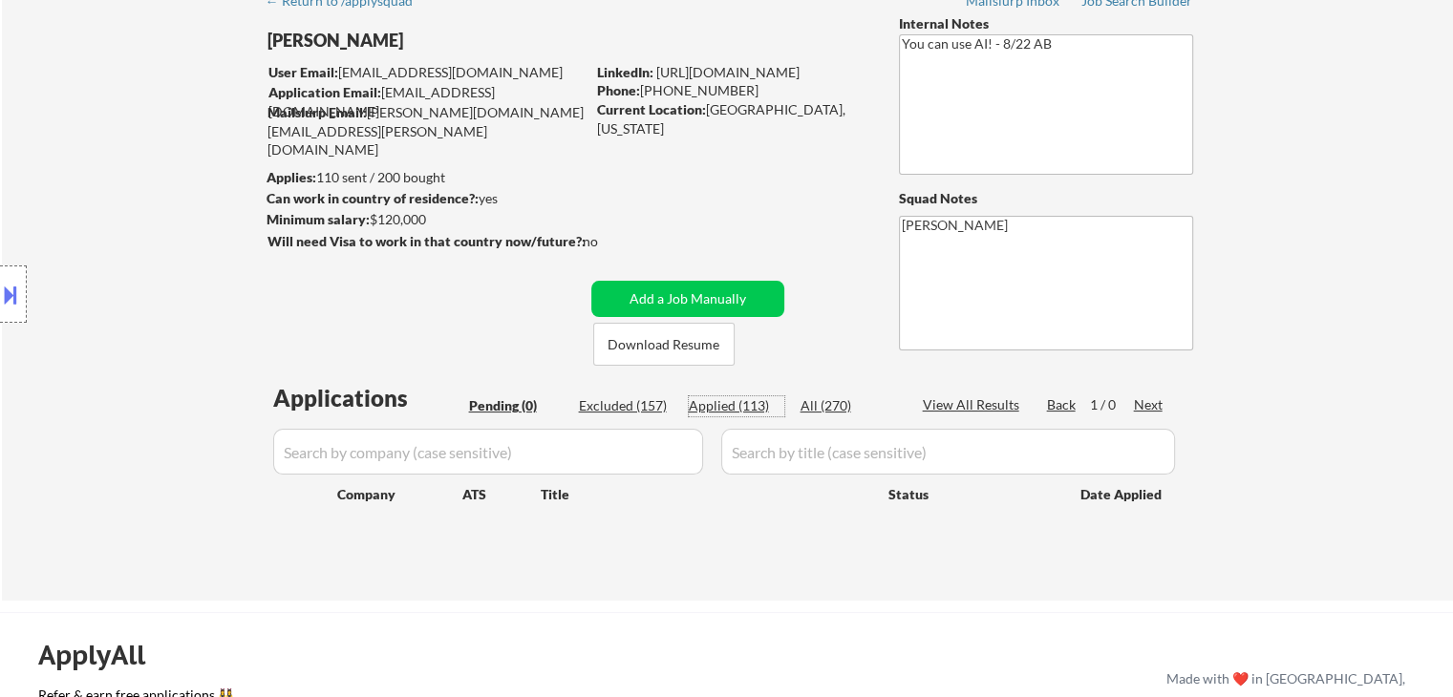
select select ""applied""
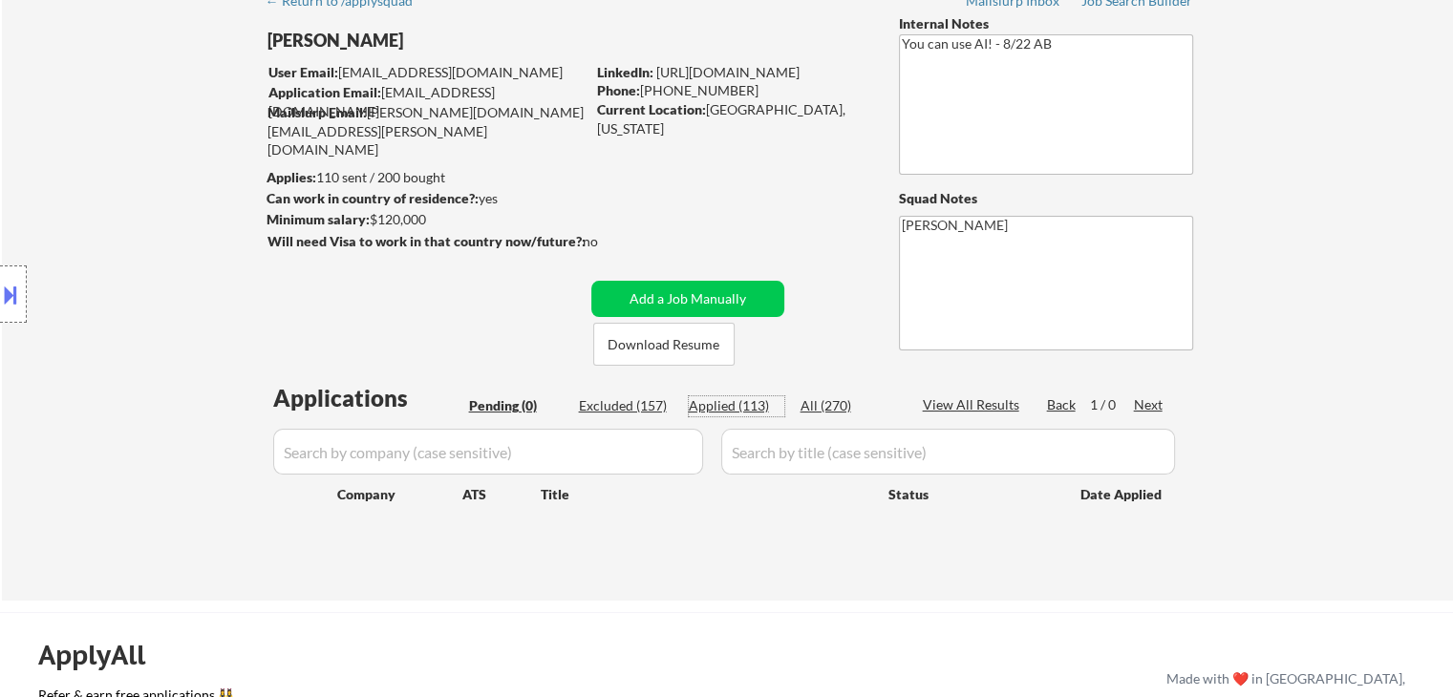
select select ""applied""
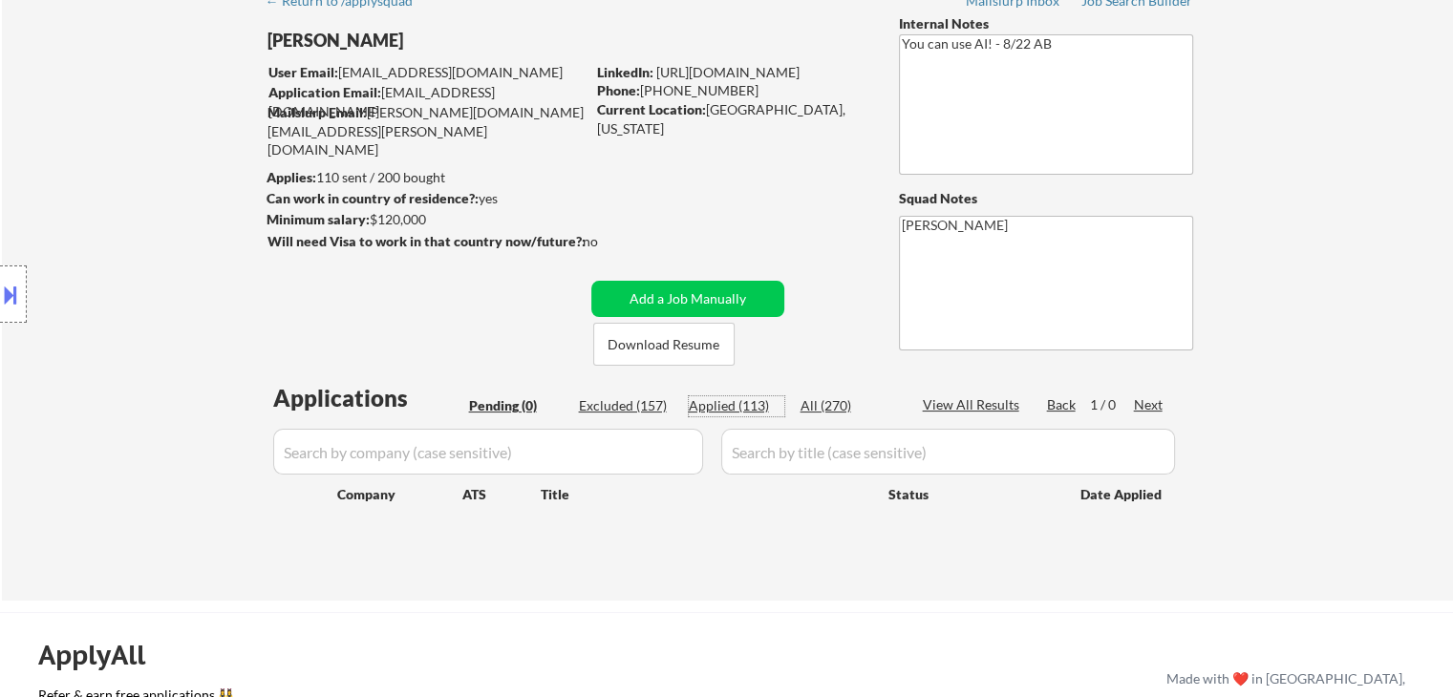
select select ""applied""
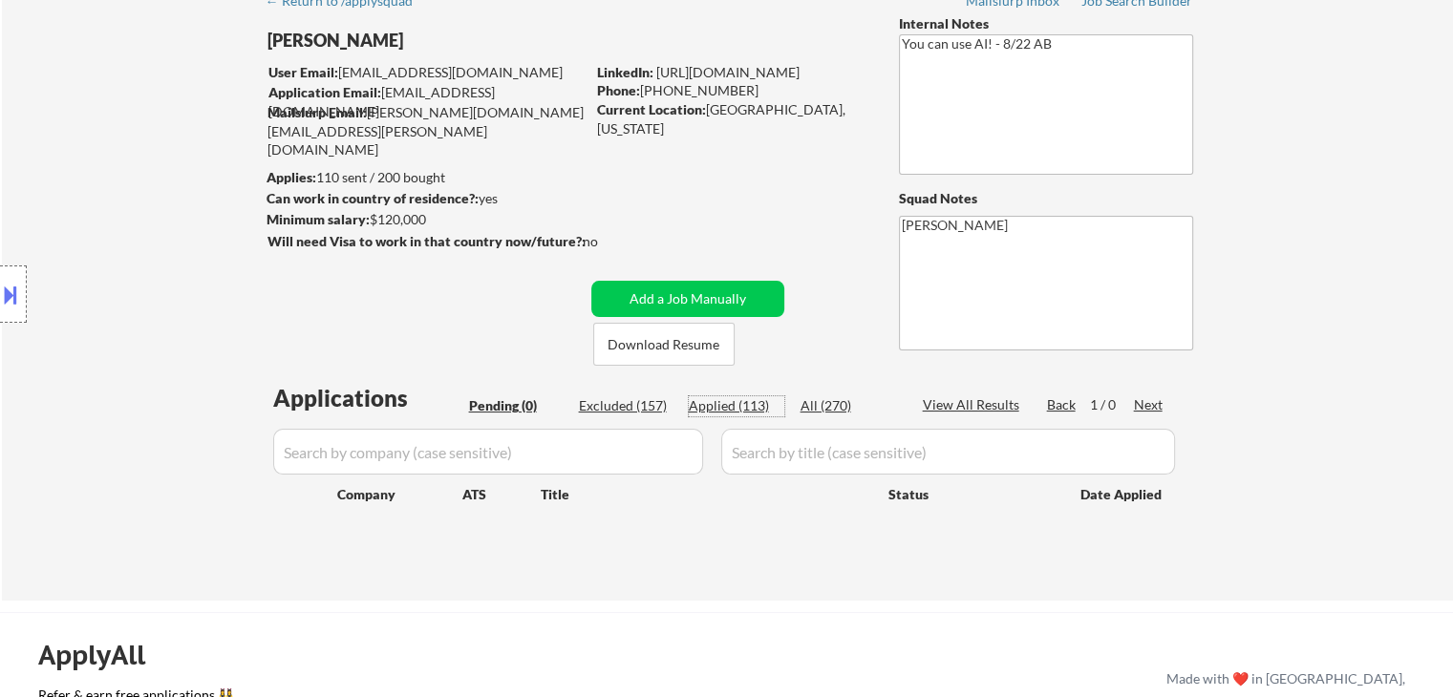
select select ""applied""
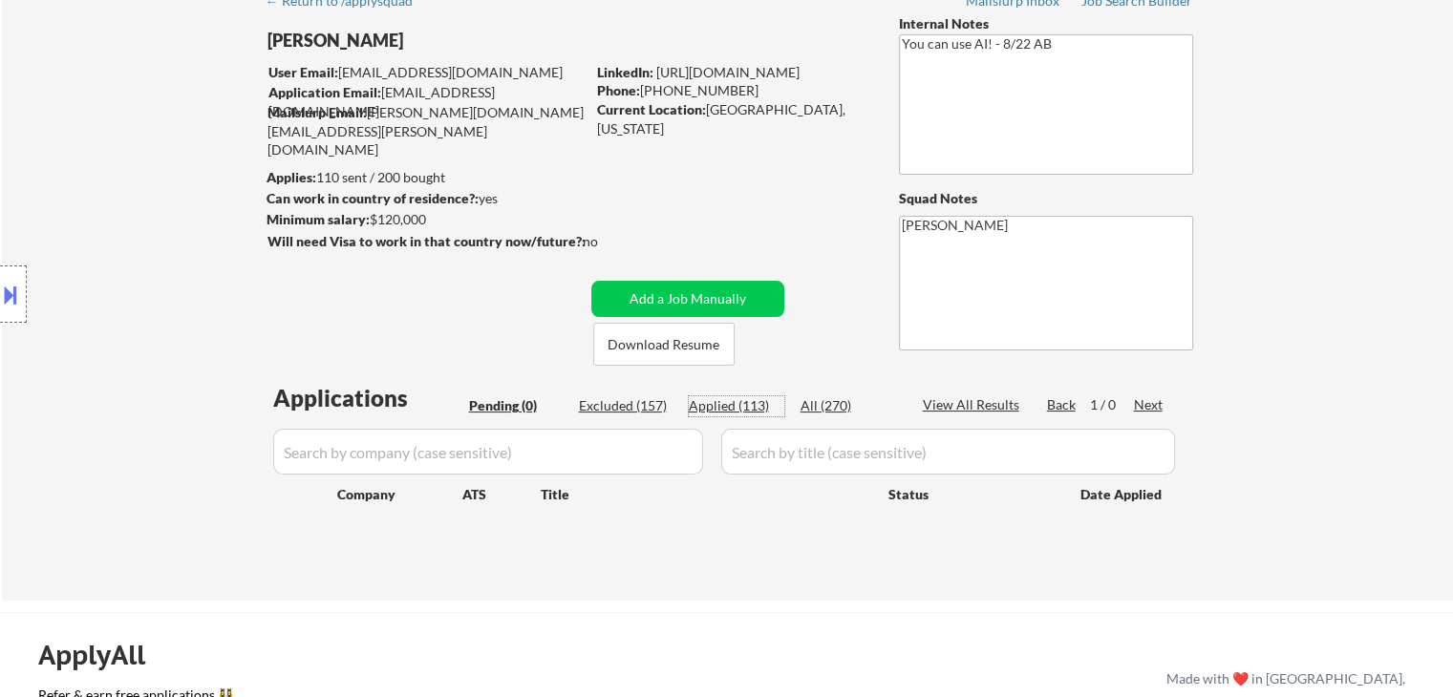
select select ""applied""
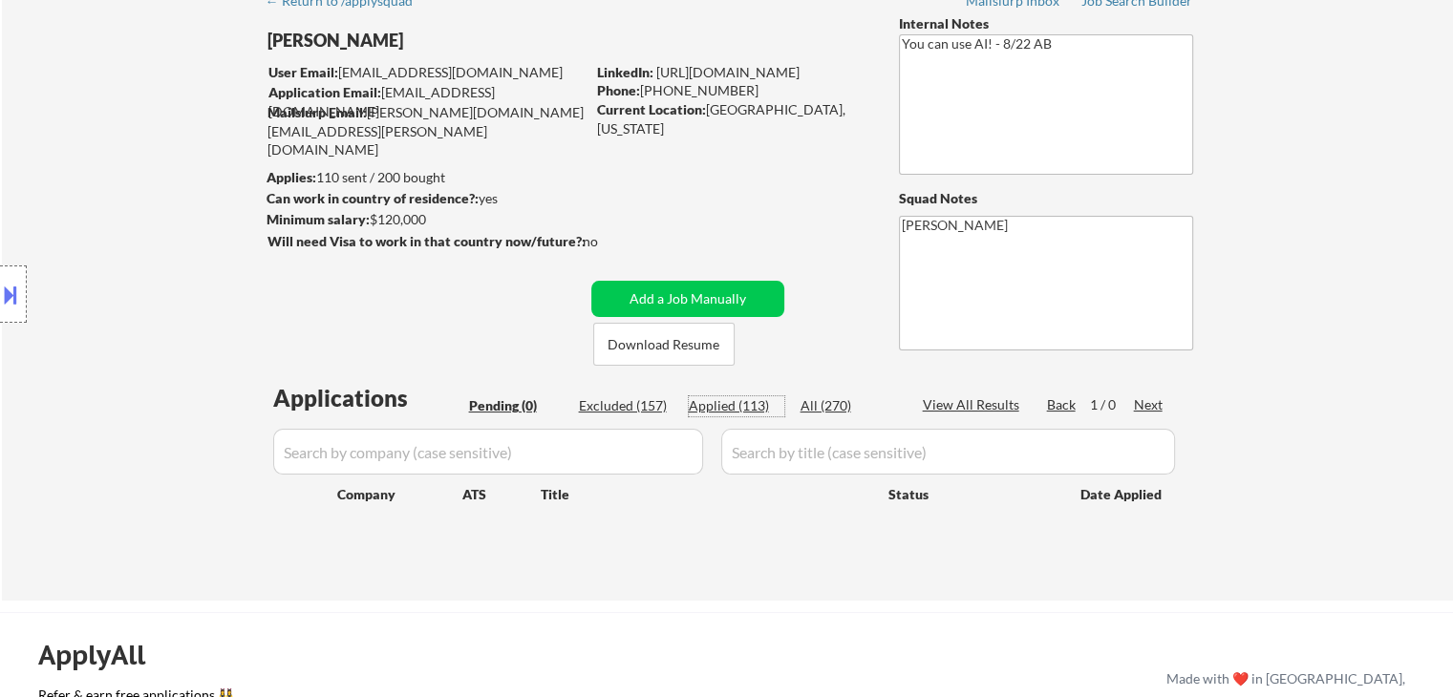
select select ""applied""
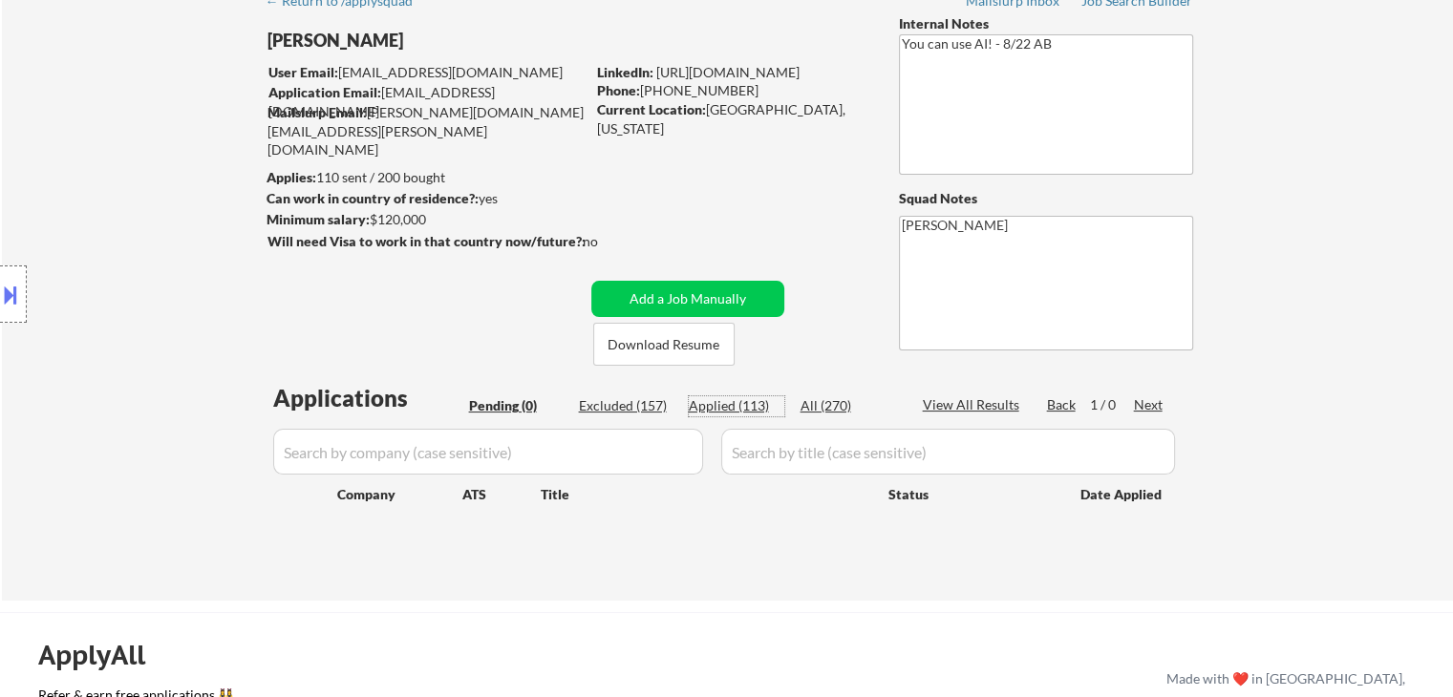
select select ""applied""
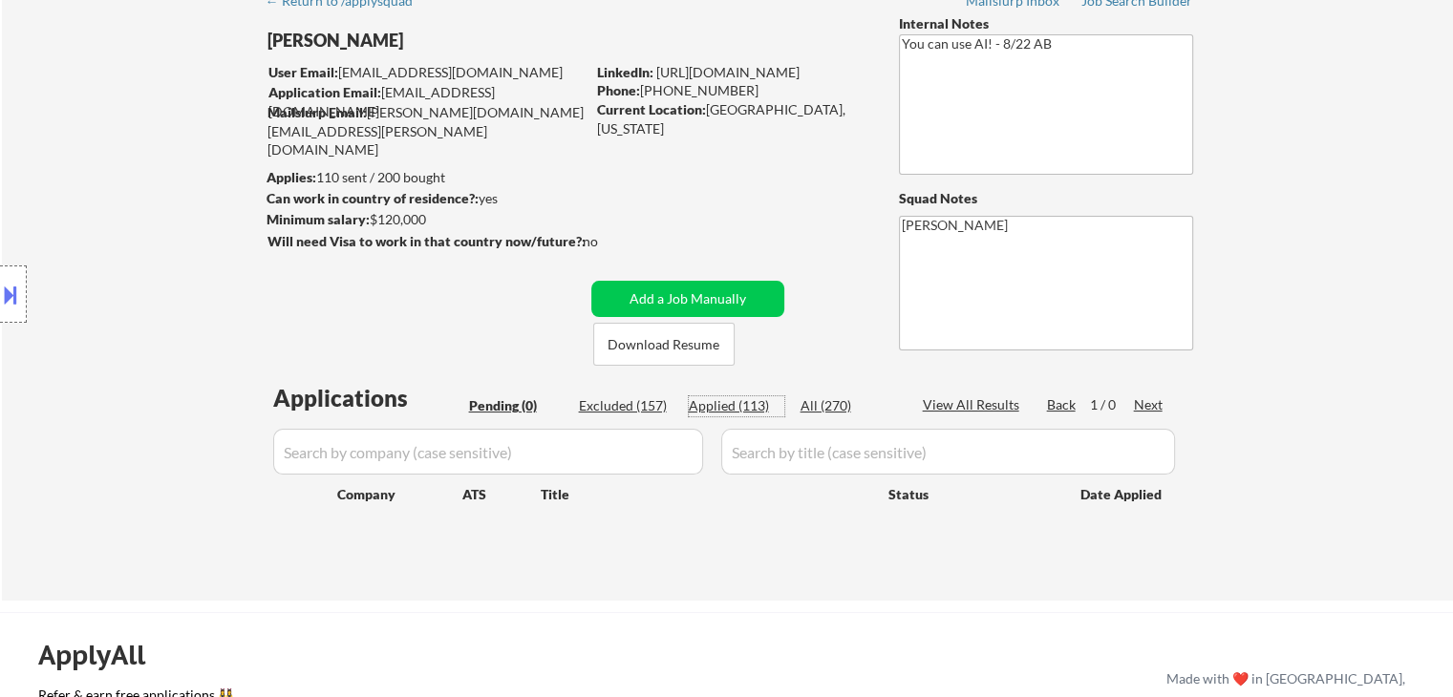
select select ""applied""
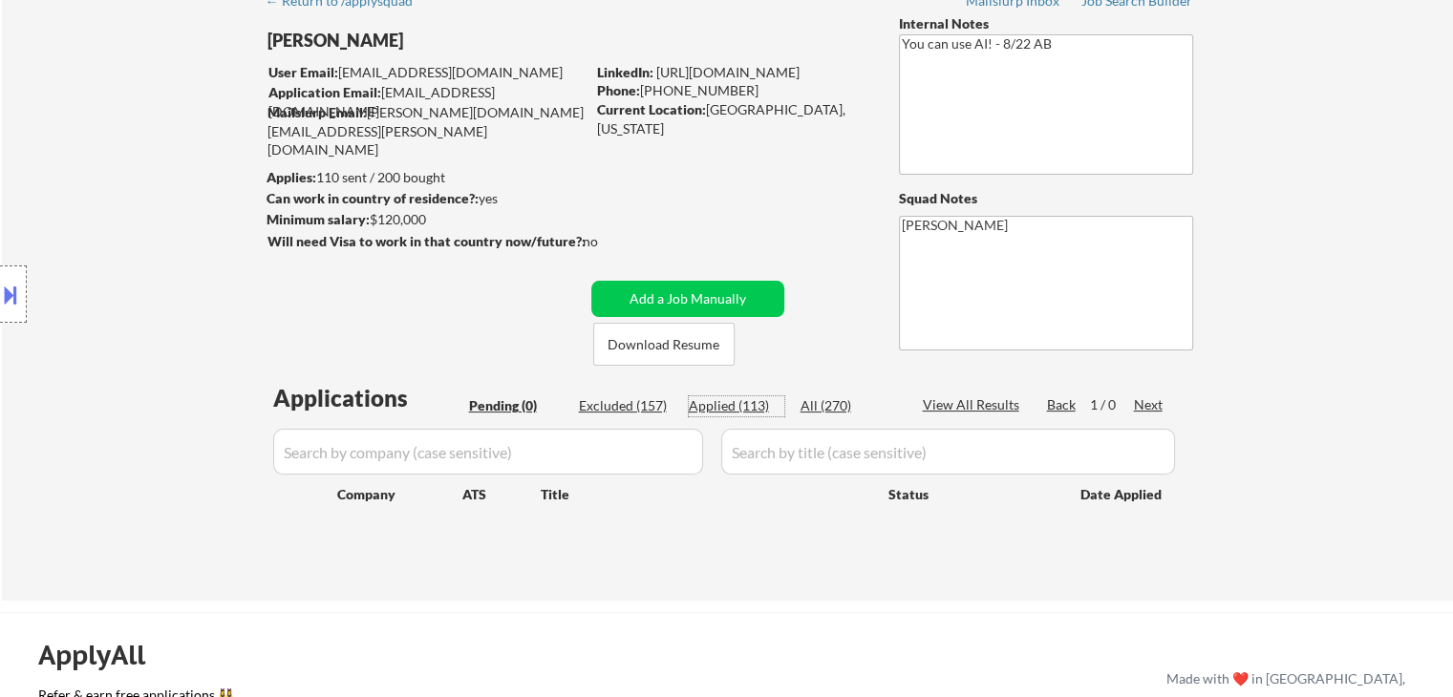
select select ""applied""
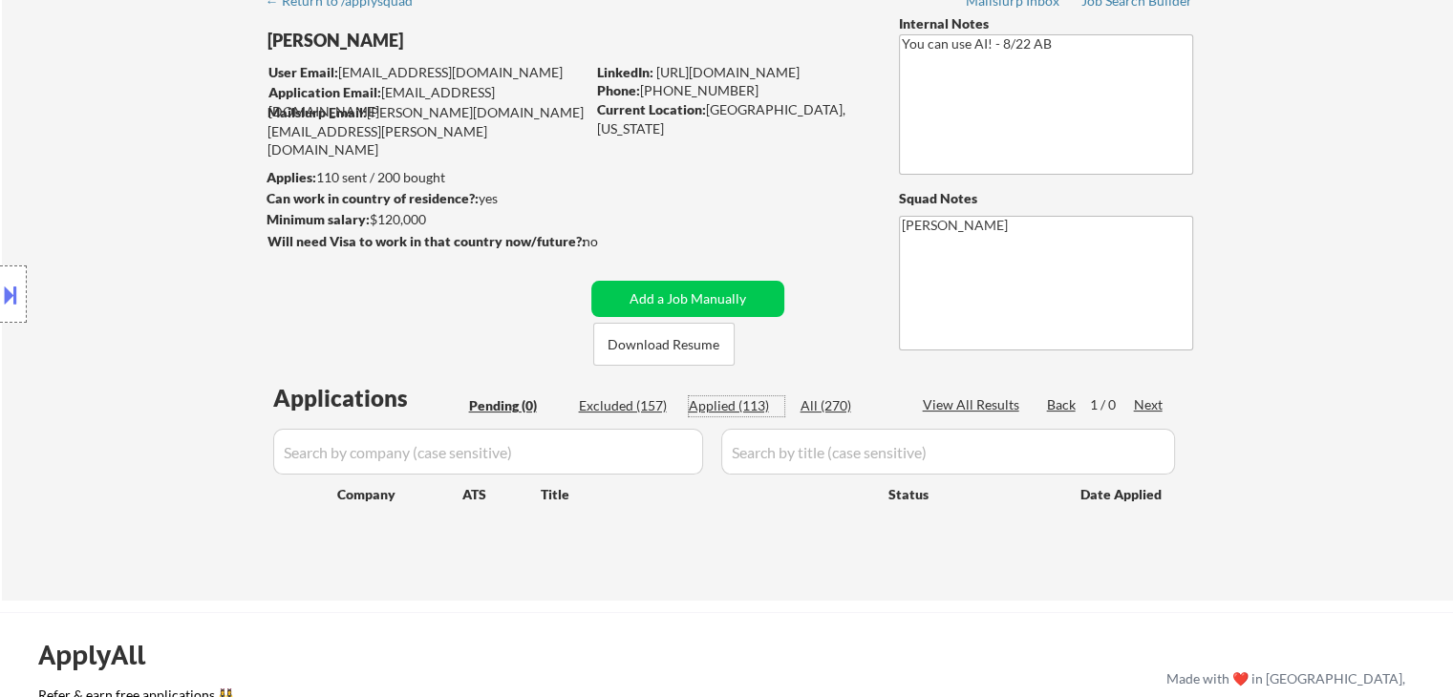
select select ""applied""
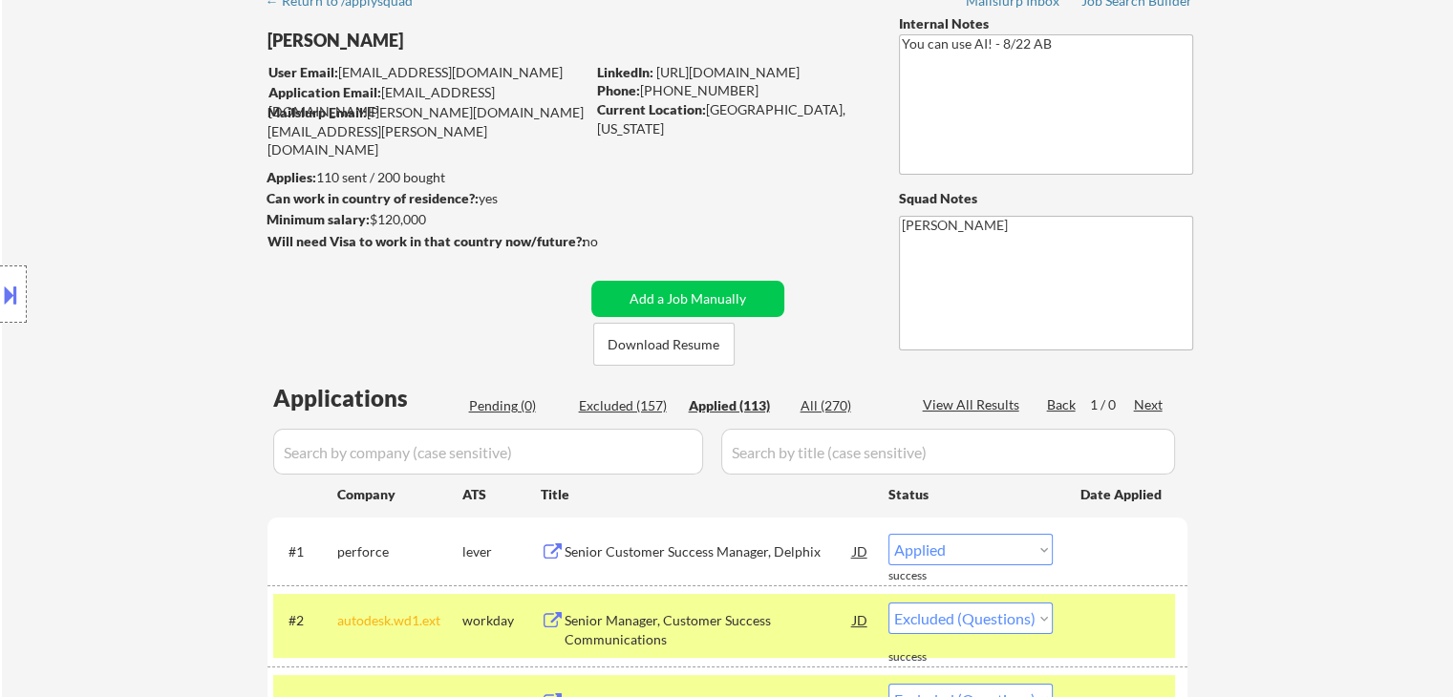
select select ""applied""
